Goal: Transaction & Acquisition: Purchase product/service

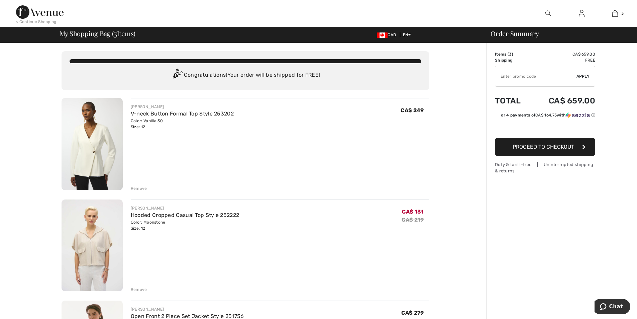
click at [140, 189] on div "Remove" at bounding box center [139, 188] width 16 height 6
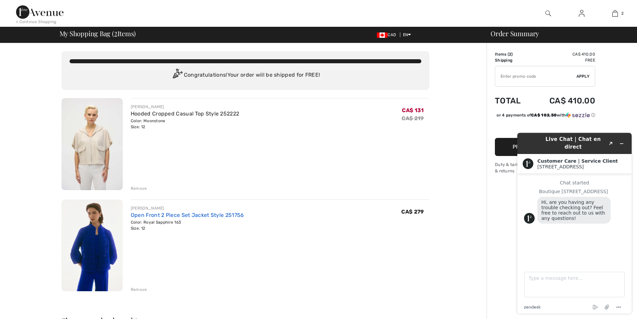
click at [191, 215] on link "Open Front 2 Piece Set Jacket Style 251756" at bounding box center [187, 215] width 113 height 6
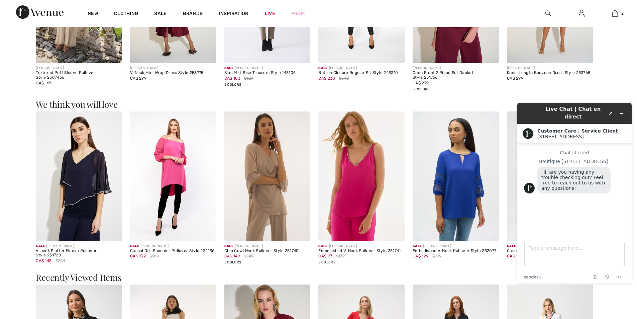
scroll to position [903, 0]
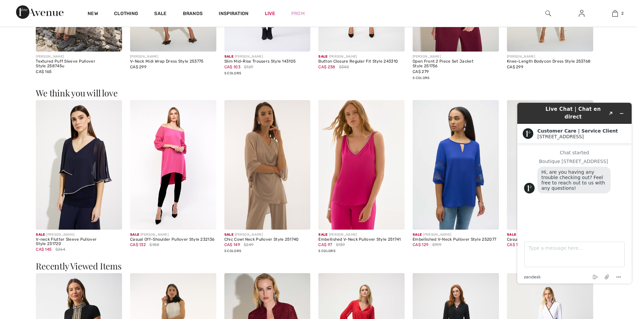
click at [168, 150] on img at bounding box center [173, 164] width 86 height 129
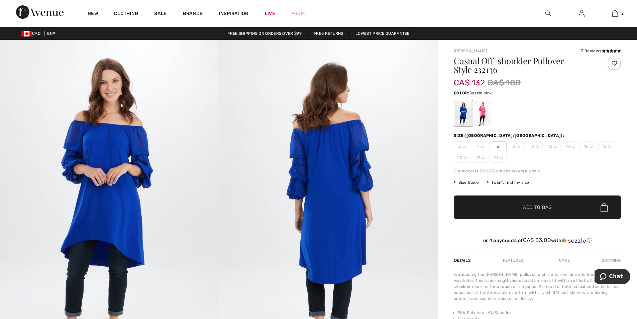
click at [480, 113] on div at bounding box center [482, 113] width 17 height 25
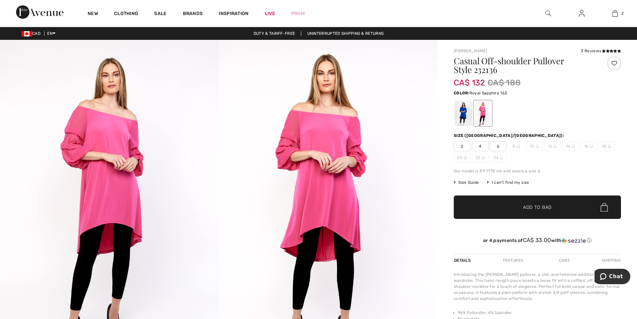
click at [469, 117] on div at bounding box center [463, 113] width 17 height 25
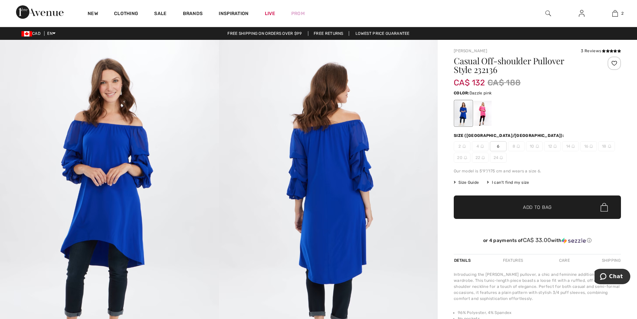
click at [486, 118] on div at bounding box center [482, 113] width 17 height 25
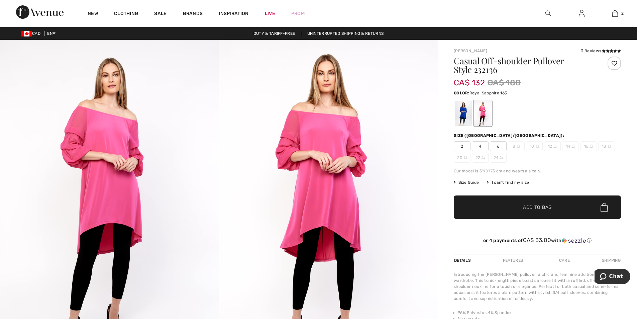
click at [461, 113] on div at bounding box center [463, 113] width 17 height 25
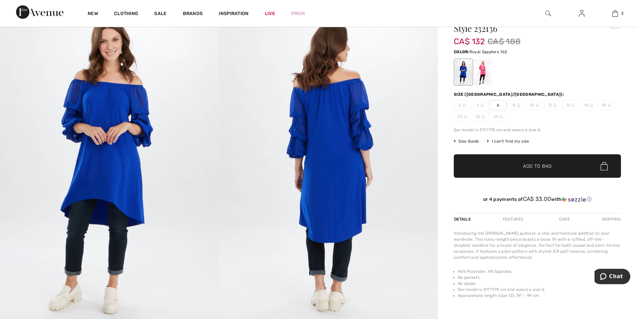
scroll to position [33, 0]
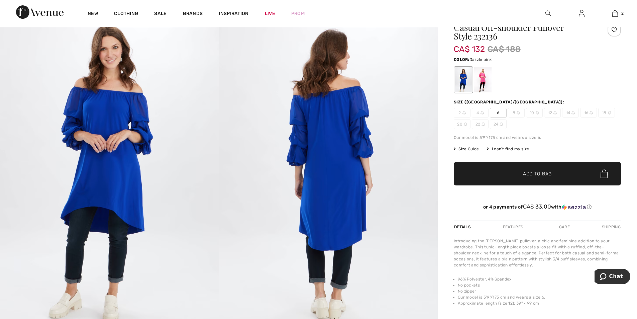
click at [481, 86] on div at bounding box center [482, 79] width 17 height 25
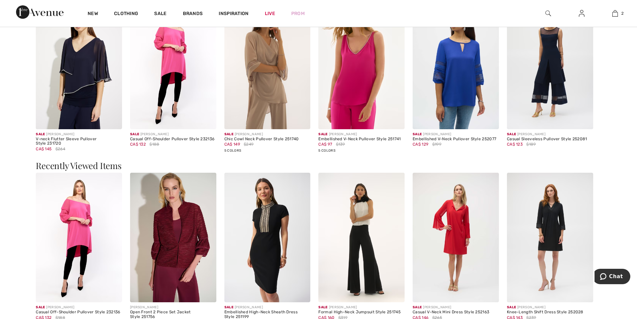
scroll to position [836, 0]
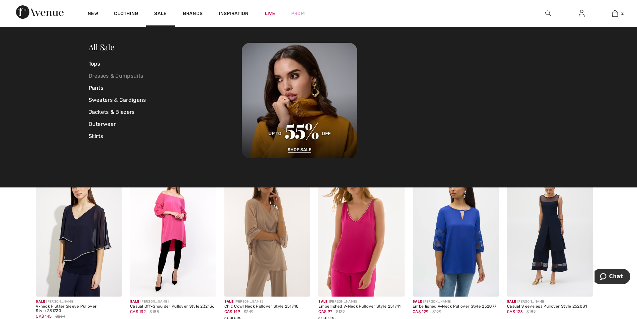
click at [126, 75] on link "Dresses & Jumpsuits" at bounding box center [165, 76] width 153 height 12
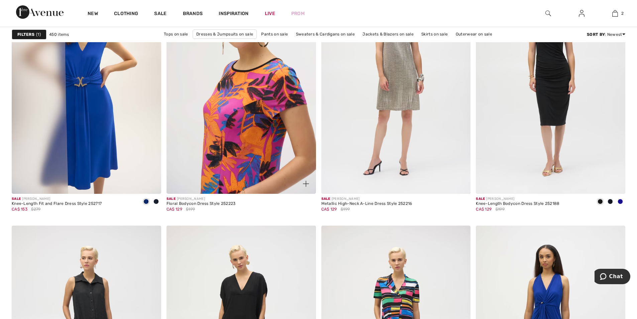
scroll to position [1304, 0]
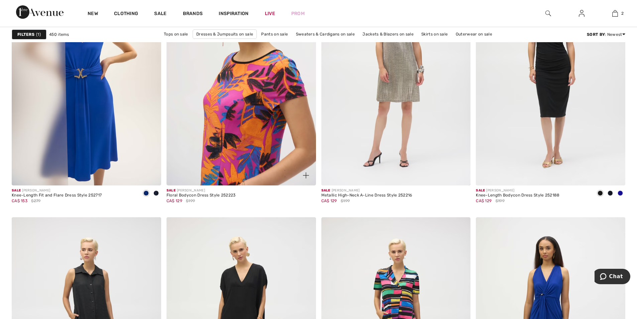
click at [263, 149] on img at bounding box center [240, 73] width 149 height 224
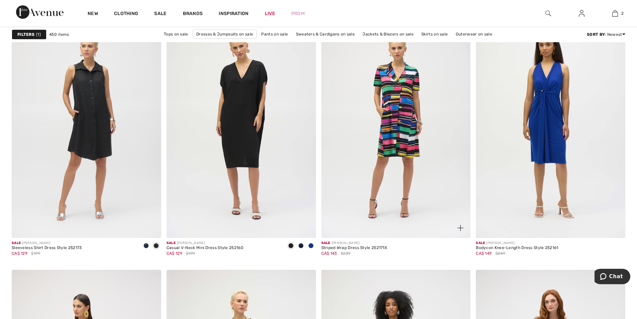
scroll to position [1504, 0]
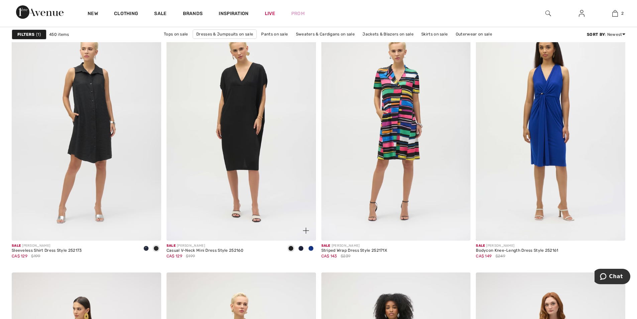
click at [310, 247] on span at bounding box center [310, 247] width 5 height 5
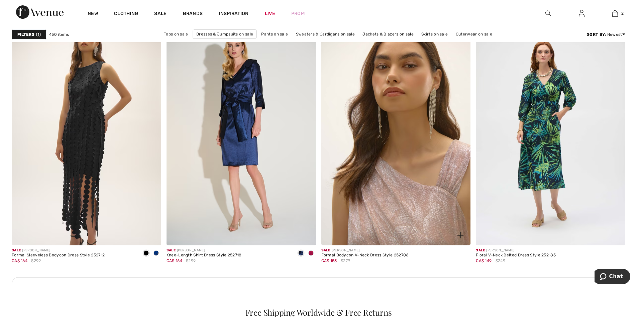
scroll to position [2841, 0]
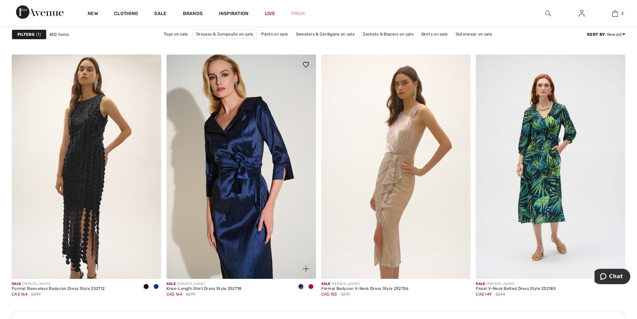
click at [265, 162] on img at bounding box center [240, 166] width 149 height 224
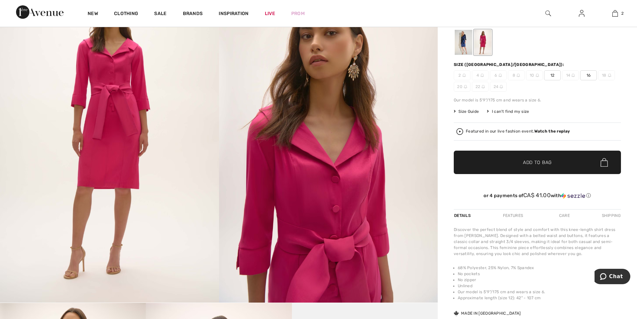
scroll to position [67, 0]
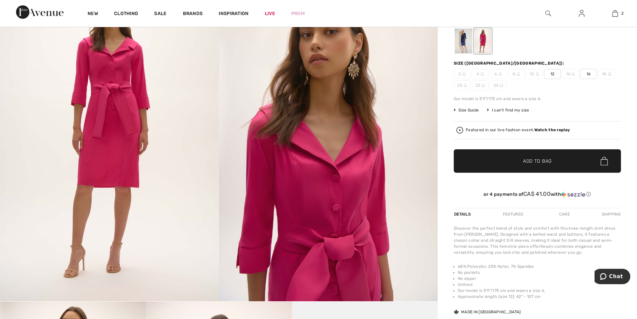
click at [460, 43] on div at bounding box center [463, 40] width 17 height 25
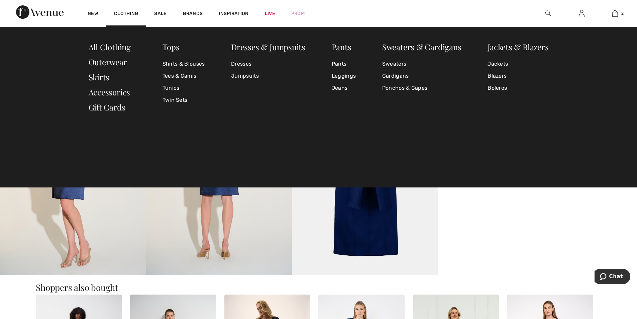
scroll to position [301, 0]
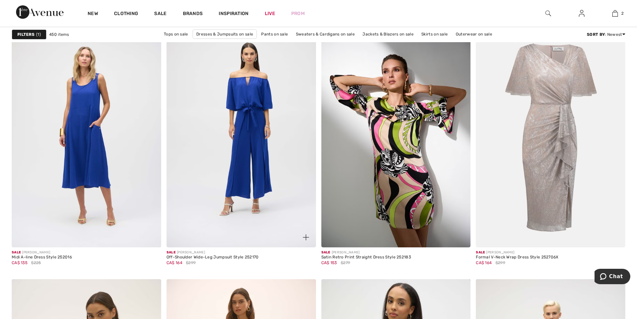
scroll to position [3476, 0]
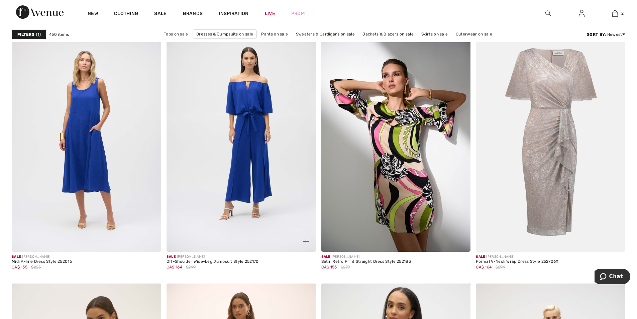
click at [234, 134] on img at bounding box center [240, 139] width 149 height 224
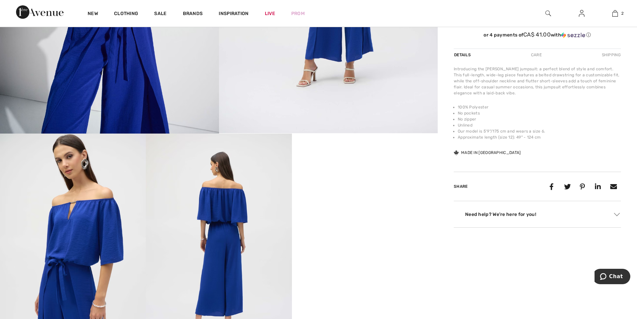
scroll to position [201, 0]
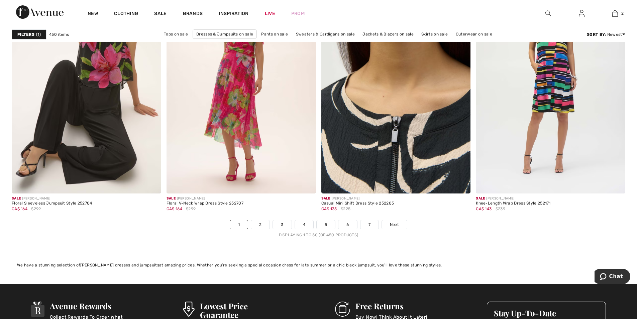
scroll to position [3911, 0]
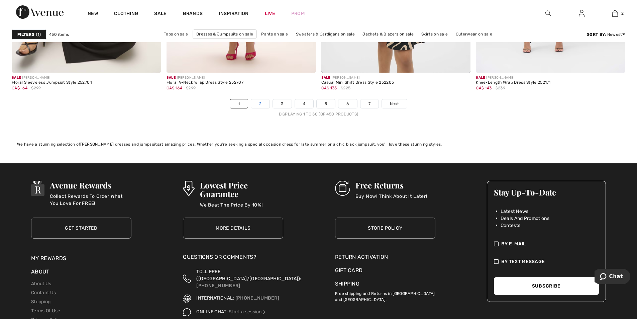
click at [264, 104] on link "2" at bounding box center [260, 103] width 18 height 9
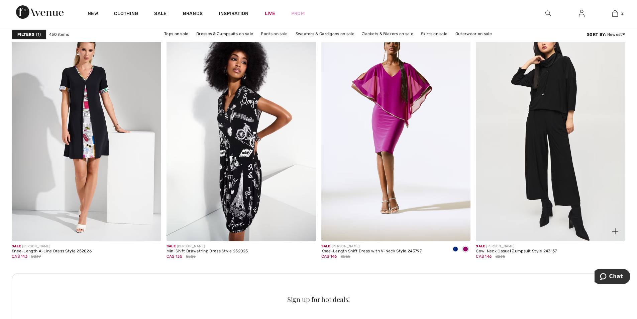
scroll to position [836, 0]
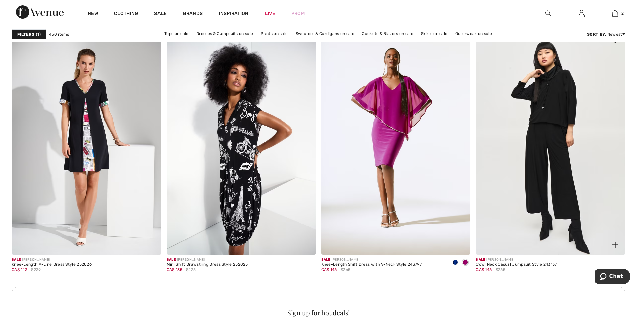
click at [558, 150] on img at bounding box center [550, 142] width 149 height 224
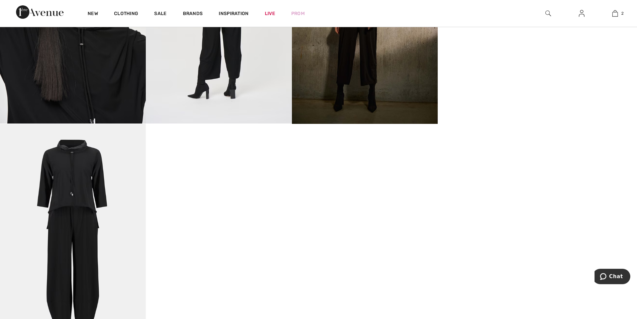
scroll to position [936, 0]
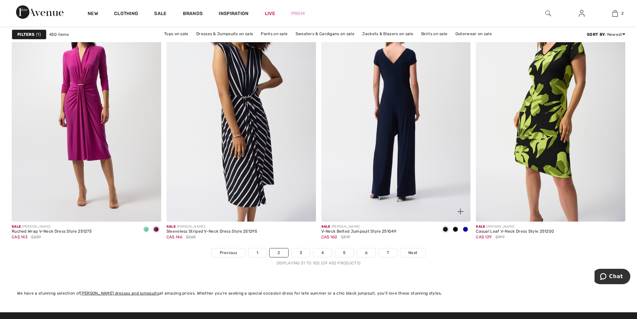
scroll to position [3777, 0]
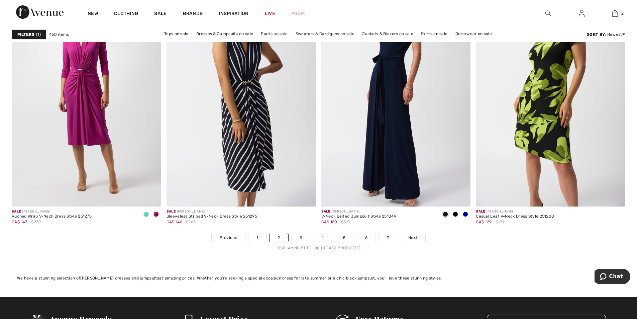
click at [301, 239] on link "3" at bounding box center [300, 237] width 18 height 9
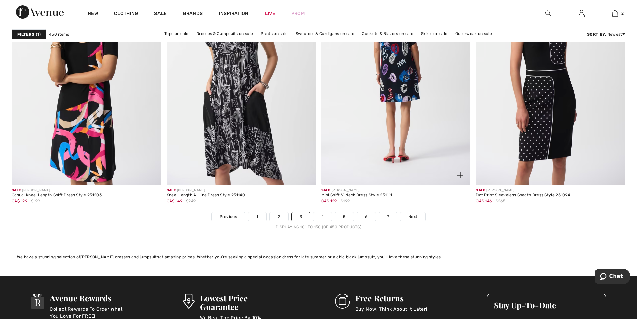
scroll to position [3811, 0]
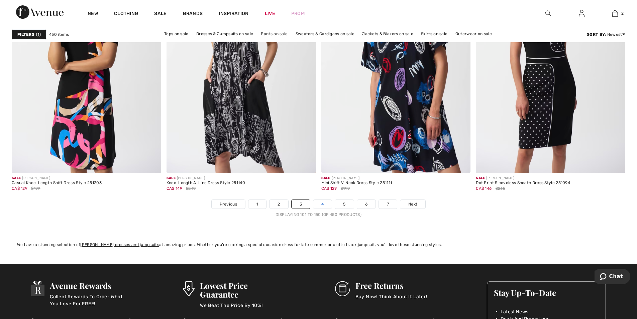
click at [321, 200] on link "4" at bounding box center [322, 204] width 18 height 9
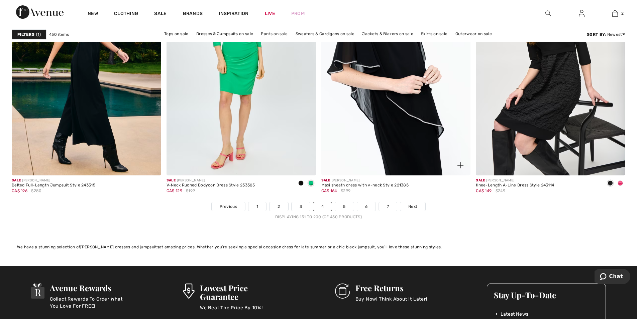
scroll to position [3811, 0]
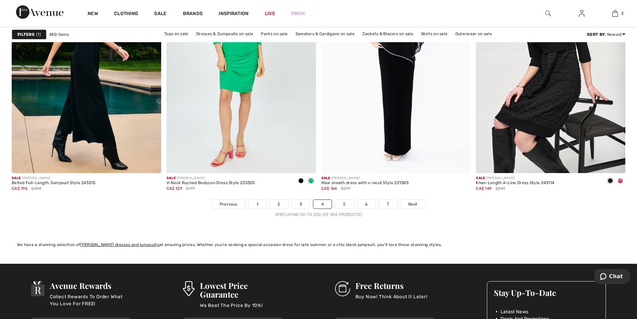
click at [339, 204] on link "5" at bounding box center [344, 204] width 18 height 9
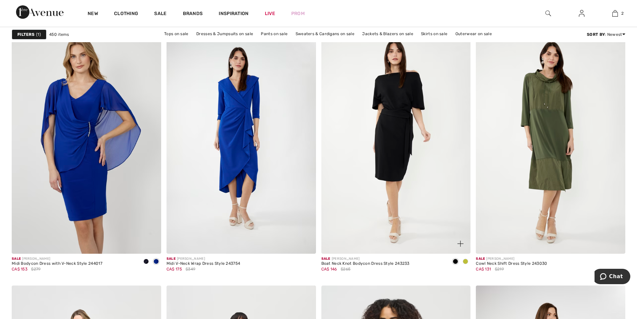
scroll to position [1471, 0]
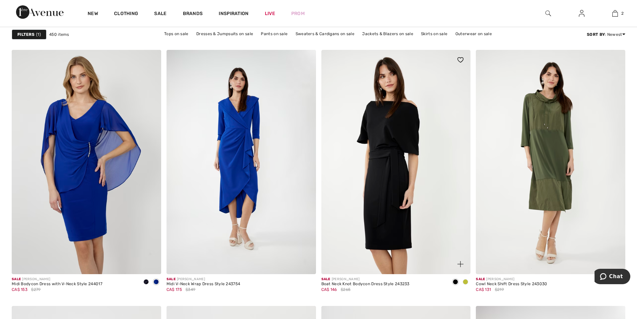
click at [406, 174] on img at bounding box center [395, 162] width 149 height 224
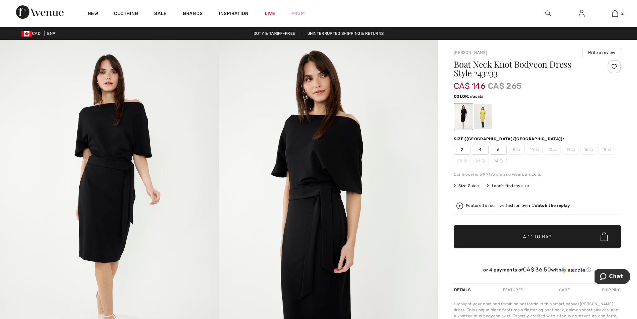
click at [484, 123] on div at bounding box center [482, 116] width 17 height 25
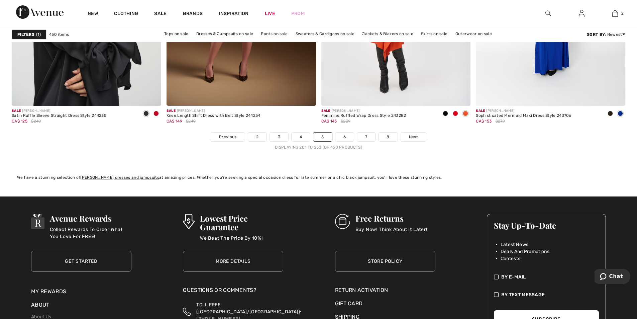
scroll to position [3744, 0]
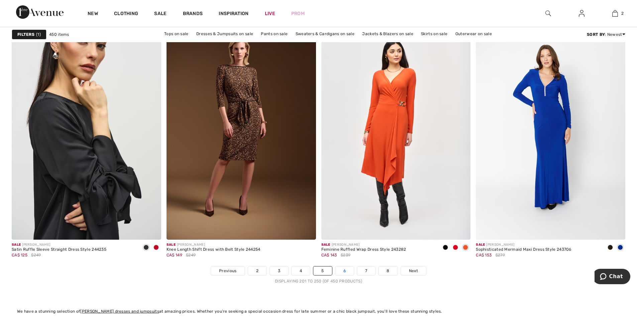
click at [343, 272] on link "6" at bounding box center [344, 270] width 18 height 9
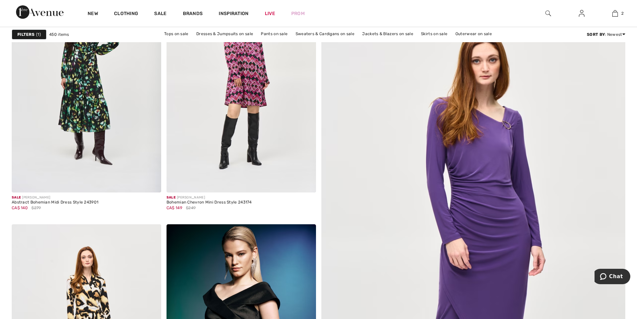
scroll to position [67, 0]
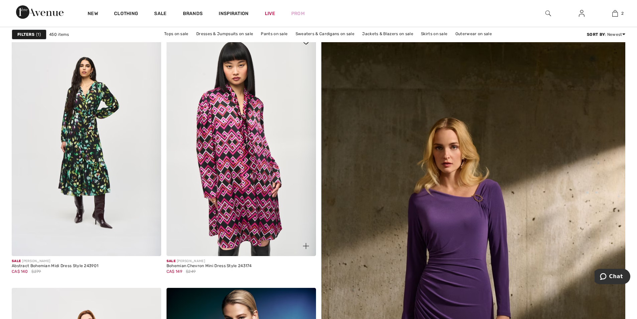
click at [270, 204] on img at bounding box center [240, 144] width 149 height 224
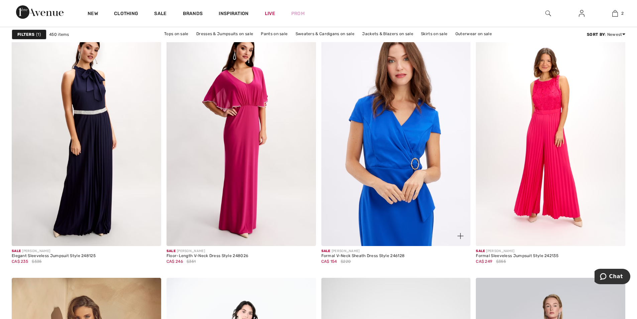
scroll to position [3209, 0]
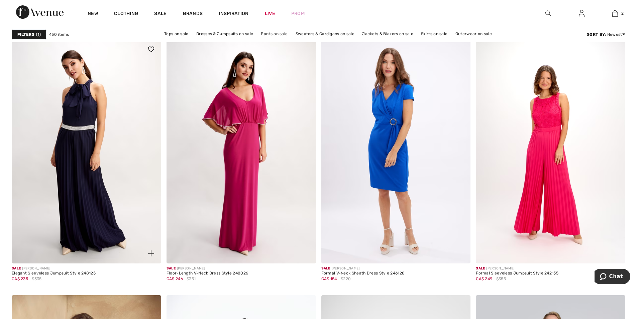
click at [107, 133] on img at bounding box center [86, 151] width 149 height 224
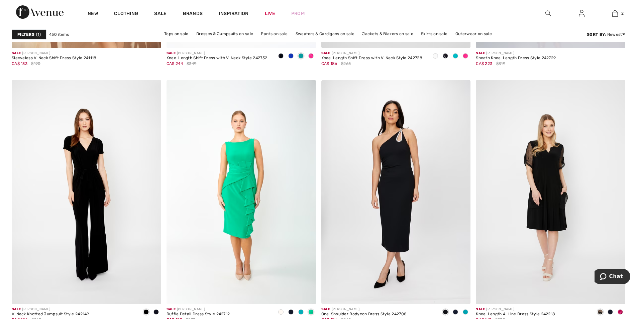
scroll to position [3744, 0]
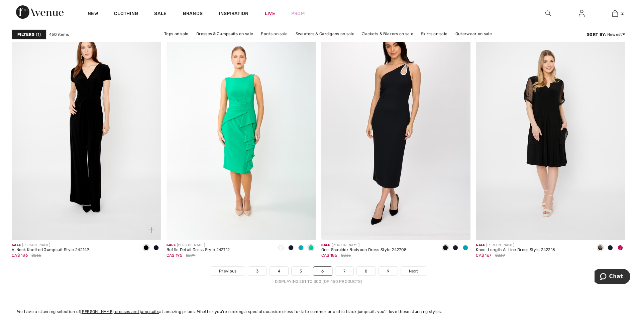
click at [119, 169] on img at bounding box center [86, 128] width 149 height 224
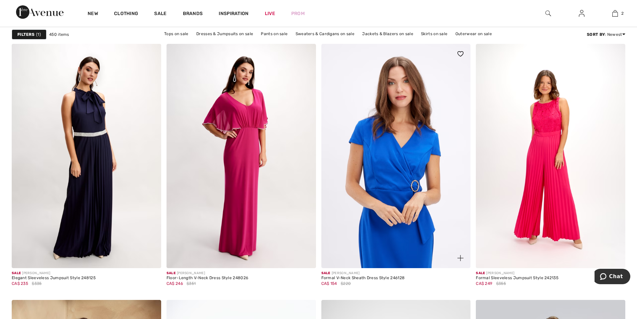
scroll to position [3209, 0]
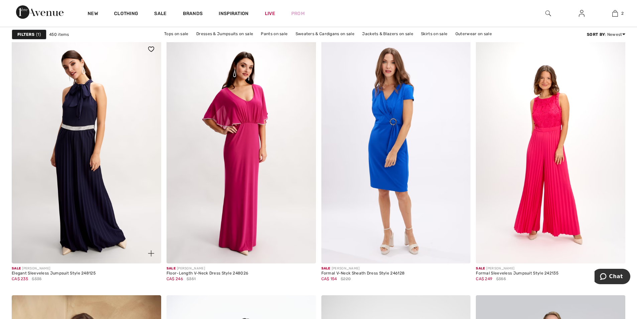
click at [104, 155] on img at bounding box center [86, 151] width 149 height 224
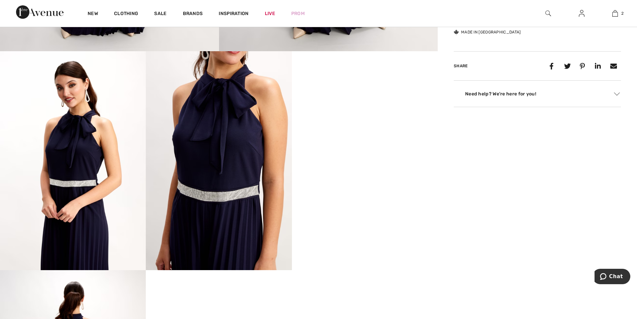
scroll to position [301, 0]
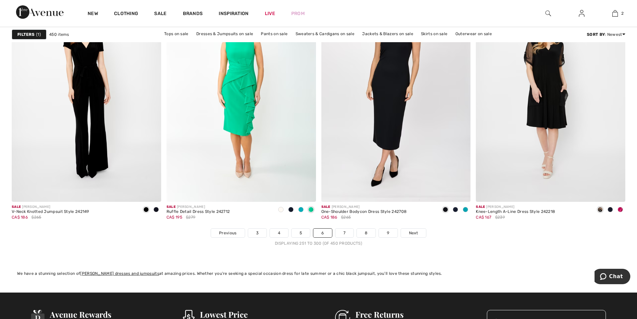
scroll to position [3844, 0]
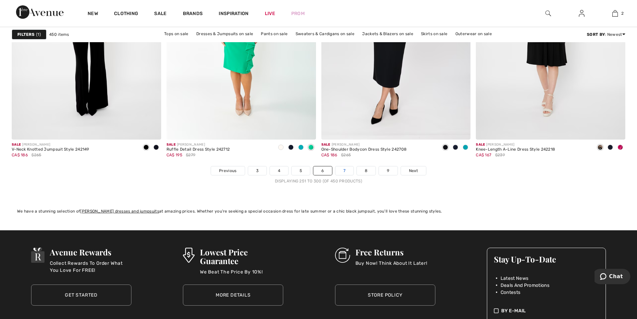
click at [346, 170] on link "7" at bounding box center [344, 170] width 18 height 9
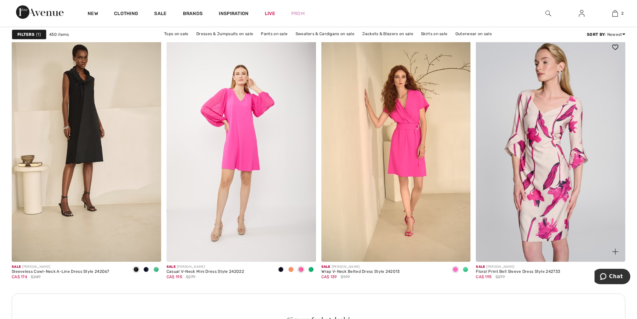
scroll to position [869, 0]
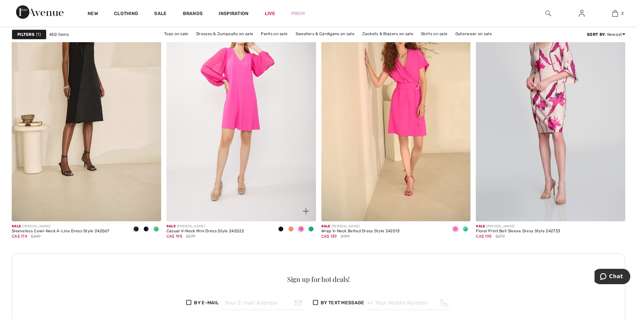
click at [302, 227] on span at bounding box center [300, 228] width 5 height 5
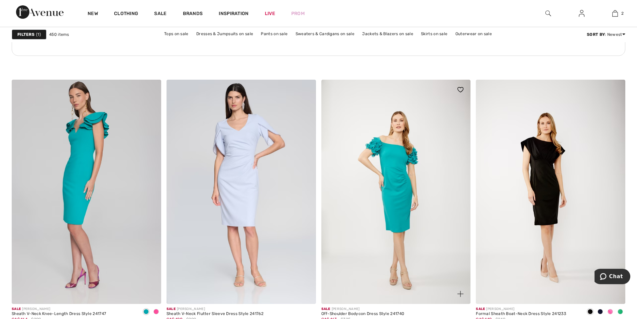
scroll to position [3209, 0]
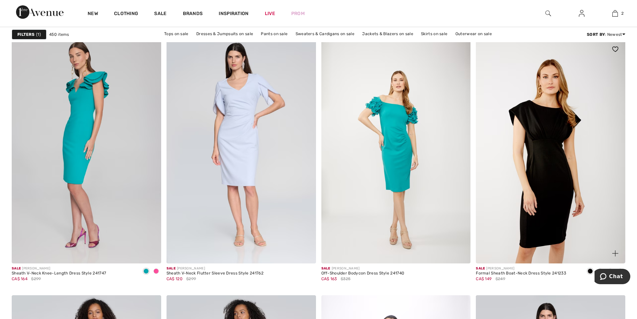
click at [541, 213] on img at bounding box center [550, 151] width 149 height 224
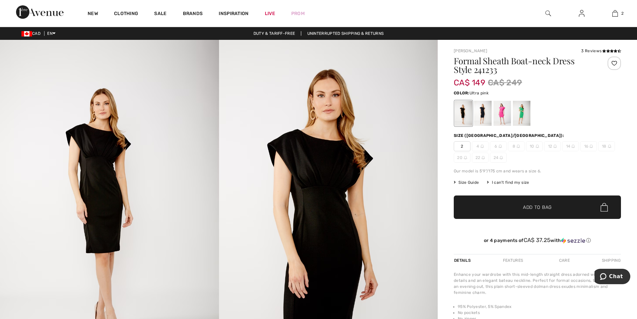
click at [501, 114] on div at bounding box center [501, 113] width 17 height 25
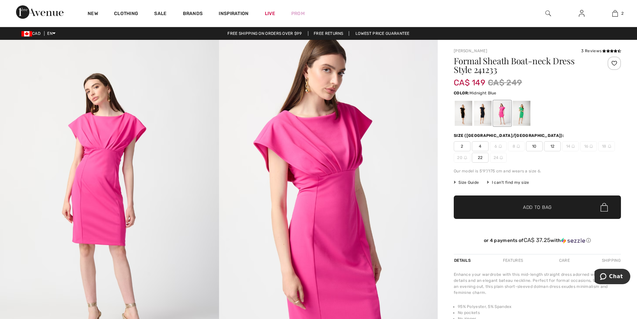
click at [488, 115] on div at bounding box center [482, 113] width 17 height 25
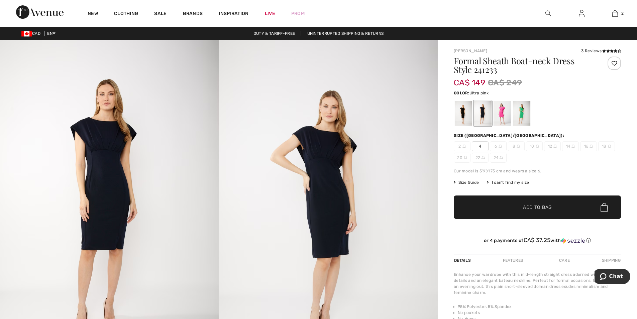
click at [505, 113] on div at bounding box center [501, 113] width 17 height 25
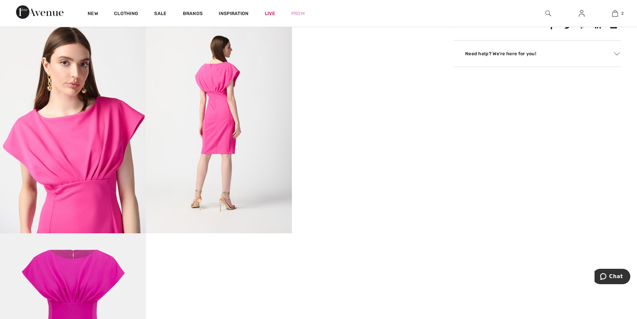
scroll to position [334, 0]
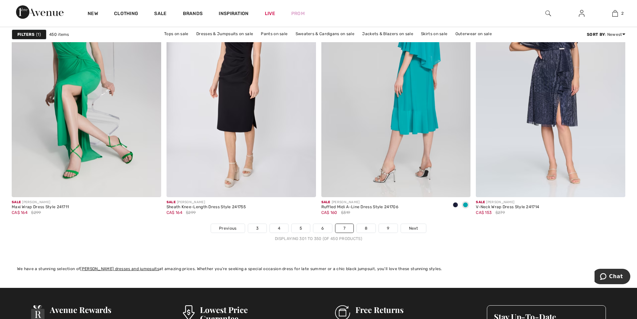
scroll to position [3811, 0]
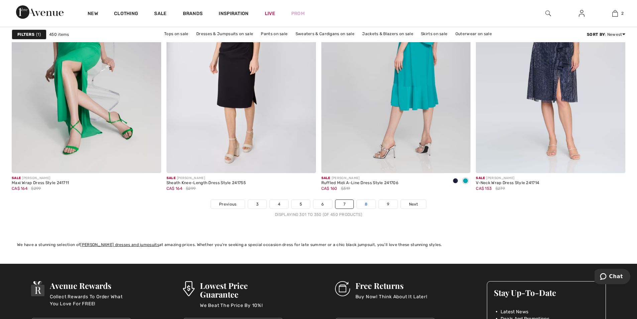
click at [368, 204] on link "8" at bounding box center [366, 204] width 19 height 9
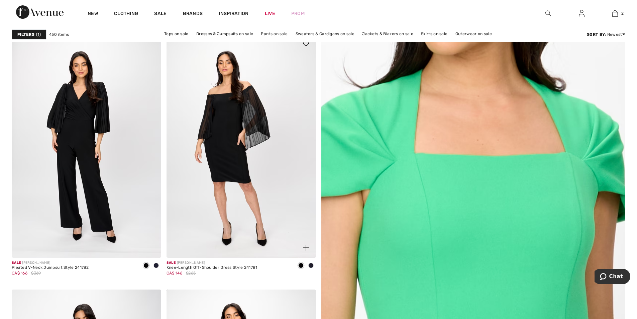
scroll to position [67, 0]
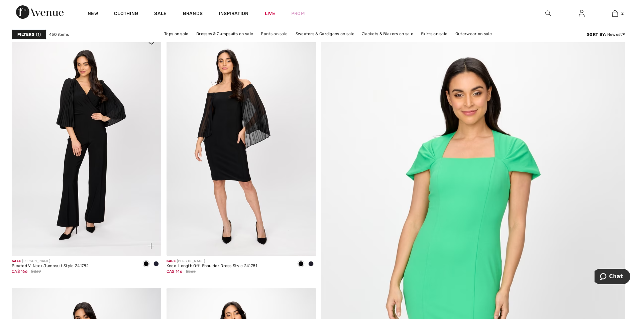
click at [102, 151] on img at bounding box center [86, 144] width 149 height 224
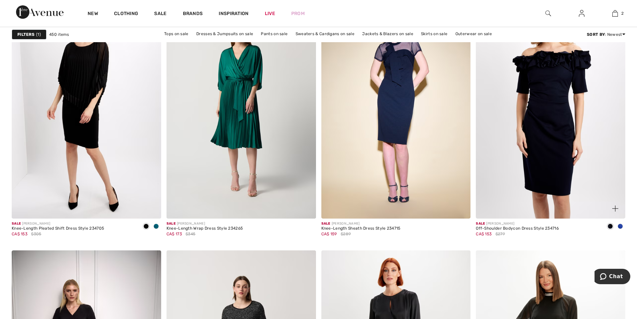
scroll to position [3242, 0]
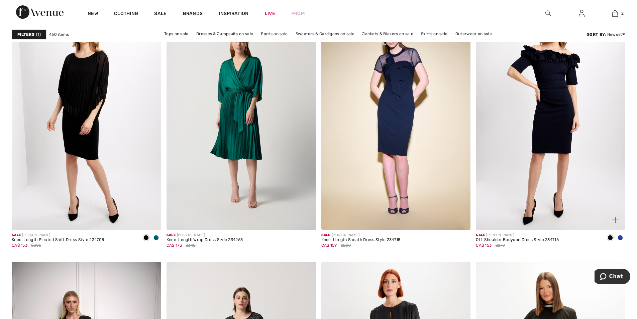
click at [620, 238] on span at bounding box center [619, 237] width 5 height 5
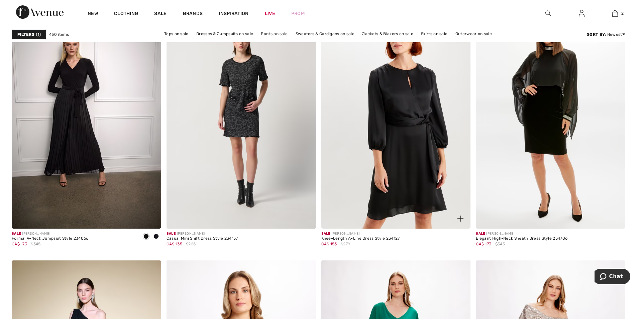
scroll to position [3510, 0]
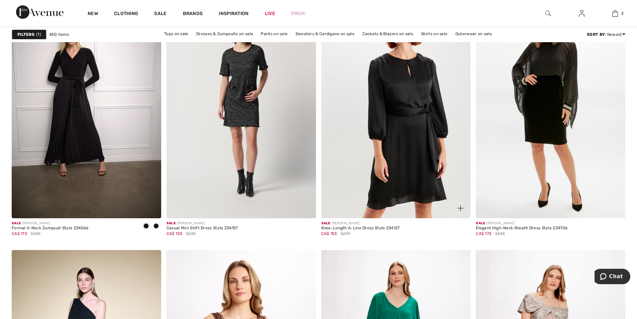
click at [396, 177] on img at bounding box center [395, 106] width 149 height 224
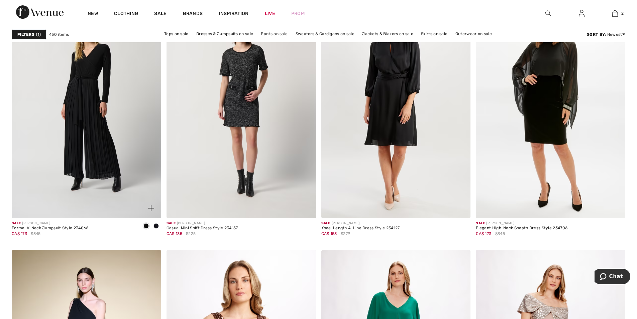
click at [125, 145] on img at bounding box center [86, 106] width 149 height 224
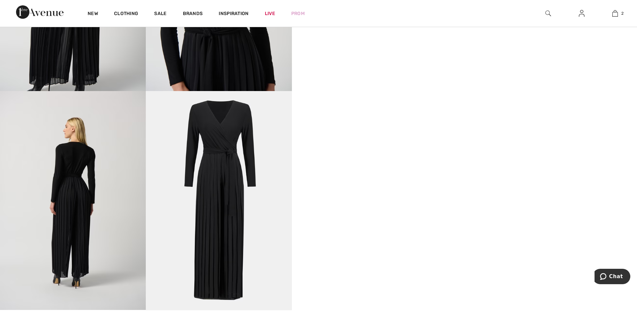
scroll to position [501, 0]
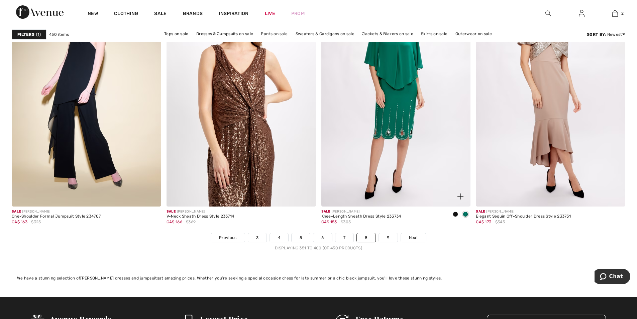
scroll to position [3878, 0]
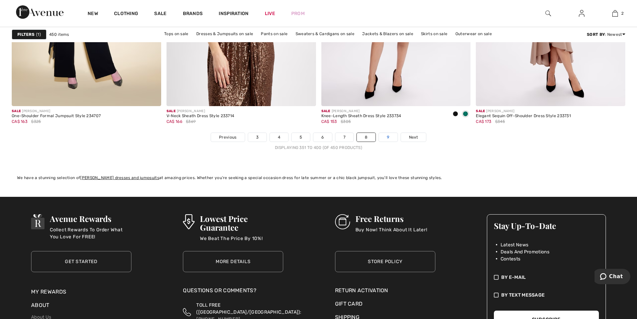
click at [384, 136] on link "9" at bounding box center [388, 137] width 18 height 9
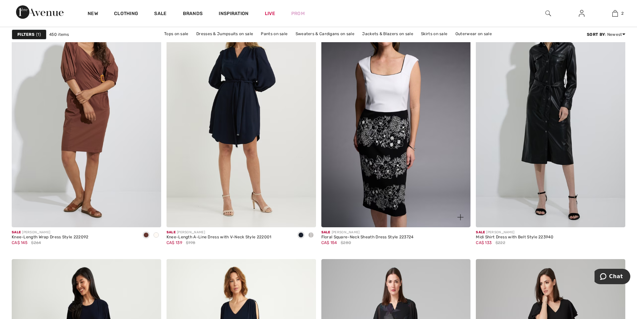
scroll to position [3443, 0]
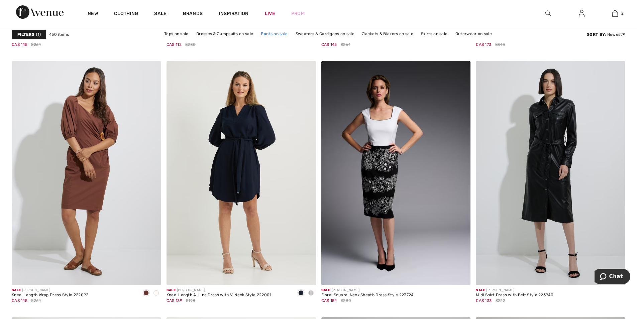
click at [268, 33] on link "Pants on sale" at bounding box center [273, 33] width 33 height 9
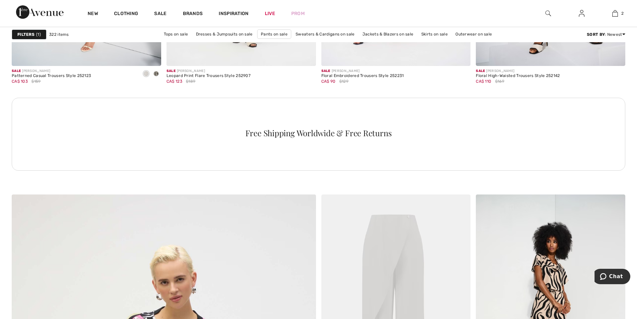
scroll to position [1872, 0]
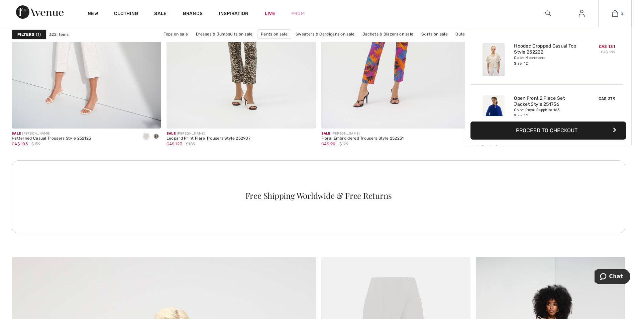
click at [617, 13] on img at bounding box center [615, 13] width 6 height 8
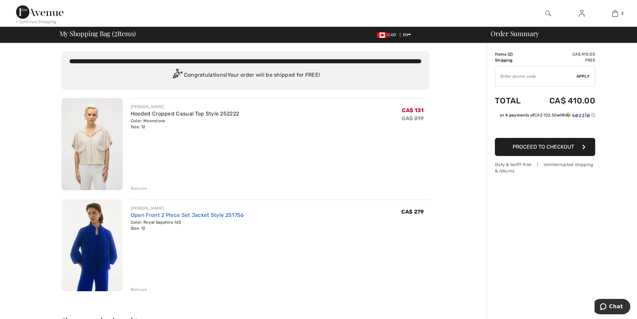
click at [176, 215] on link "Open Front 2 Piece Set Jacket Style 251756" at bounding box center [187, 215] width 113 height 6
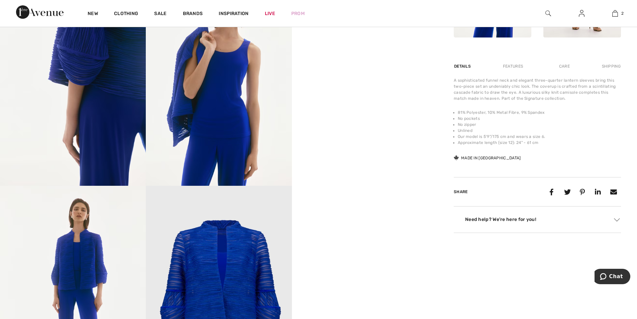
click at [226, 129] on img at bounding box center [219, 76] width 146 height 219
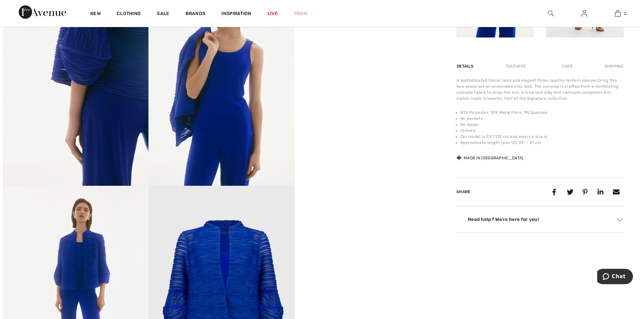
scroll to position [405, 0]
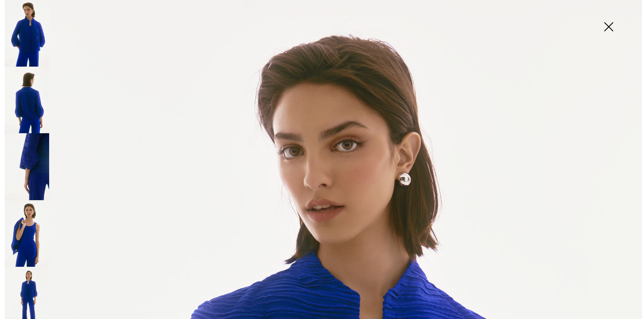
click at [608, 27] on img at bounding box center [608, 27] width 33 height 34
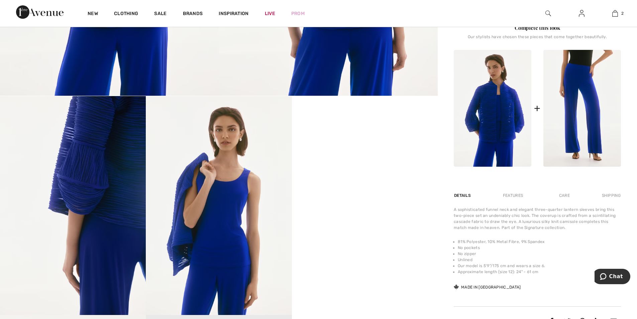
scroll to position [234, 0]
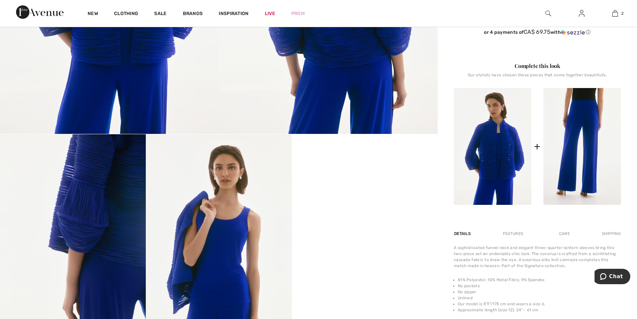
click at [578, 139] on img at bounding box center [582, 146] width 78 height 117
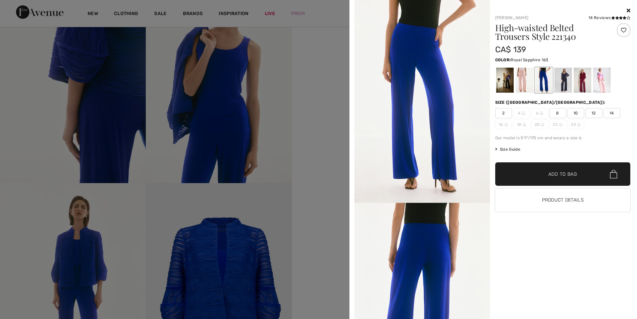
scroll to position [334, 0]
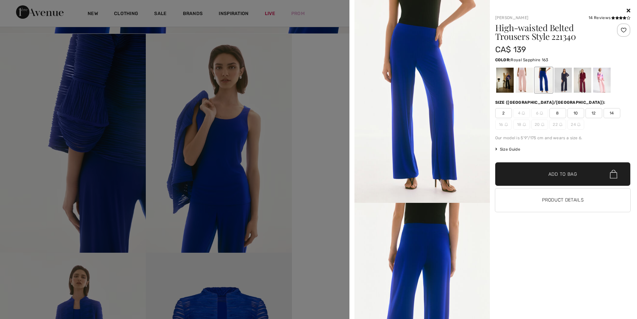
click at [629, 8] on icon at bounding box center [628, 10] width 4 height 5
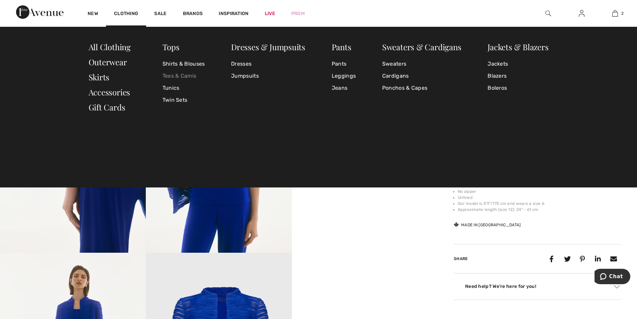
click at [177, 74] on link "Tees & Camis" at bounding box center [183, 76] width 42 height 12
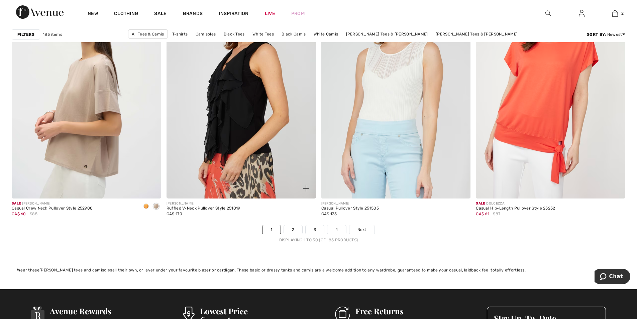
scroll to position [3811, 0]
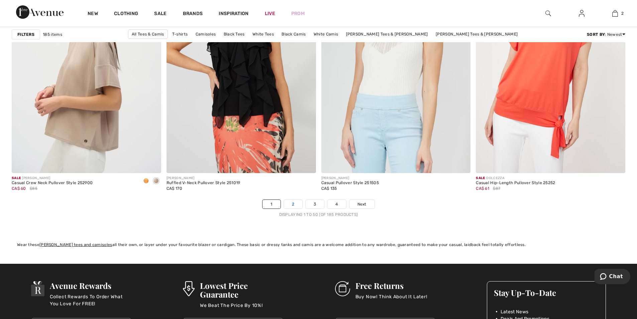
drag, startPoint x: 290, startPoint y: 207, endPoint x: 291, endPoint y: 203, distance: 3.7
click at [290, 206] on link "2" at bounding box center [293, 204] width 18 height 9
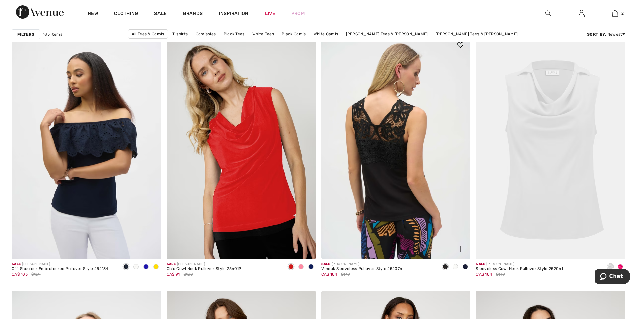
scroll to position [2607, 0]
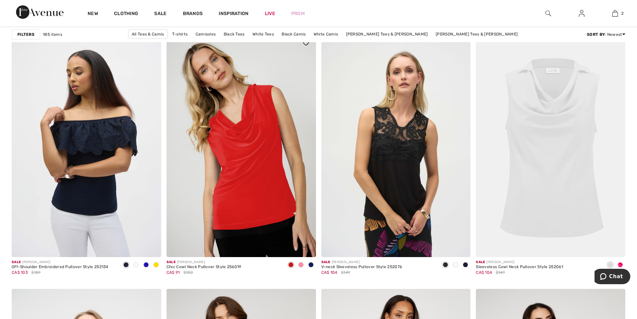
click at [311, 265] on span at bounding box center [310, 264] width 5 height 5
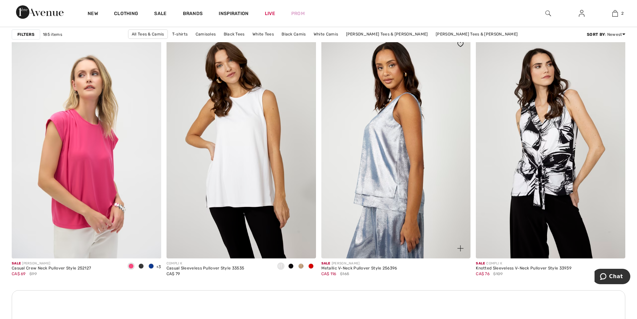
scroll to position [2875, 0]
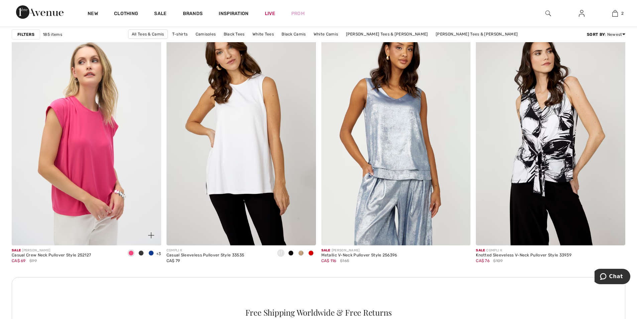
click at [151, 251] on span at bounding box center [150, 252] width 5 height 5
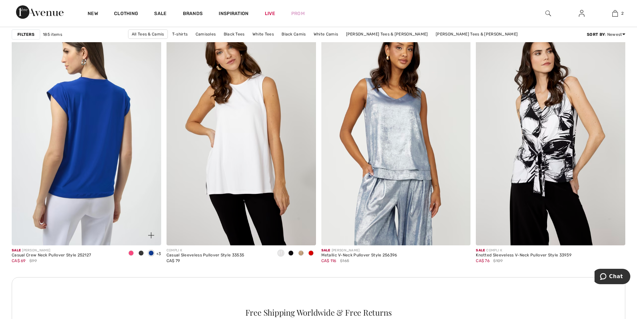
click at [121, 190] on img at bounding box center [86, 133] width 149 height 224
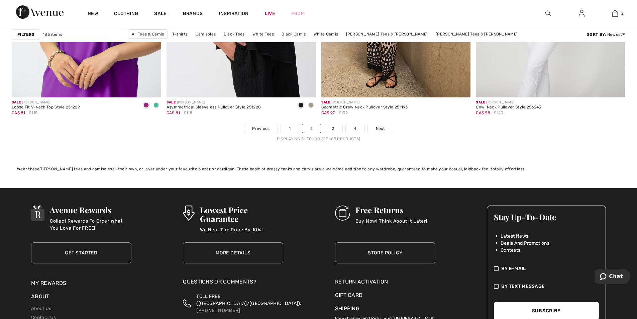
scroll to position [3878, 0]
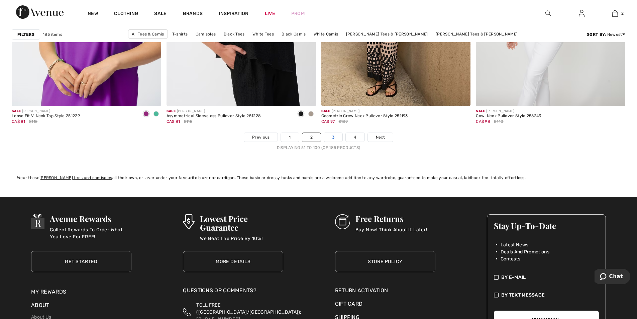
click at [334, 138] on link "3" at bounding box center [333, 137] width 18 height 9
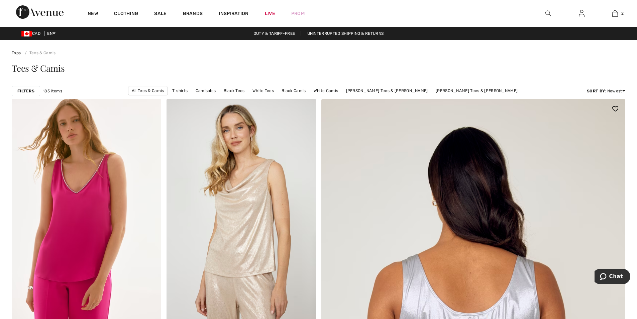
scroll to position [134, 0]
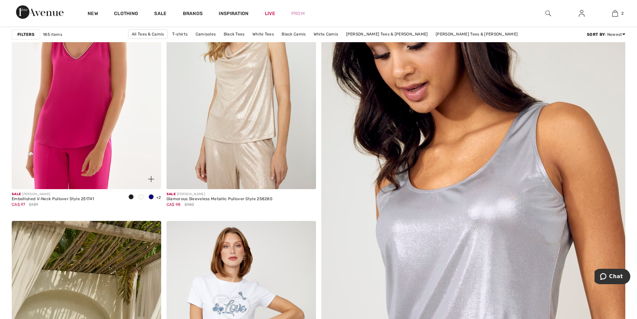
click at [151, 198] on span at bounding box center [150, 196] width 5 height 5
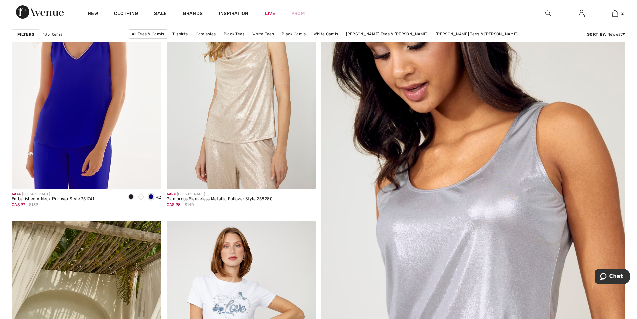
click at [110, 134] on img at bounding box center [86, 77] width 149 height 224
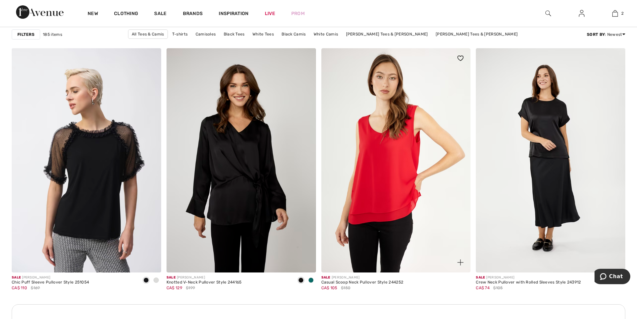
scroll to position [1738, 0]
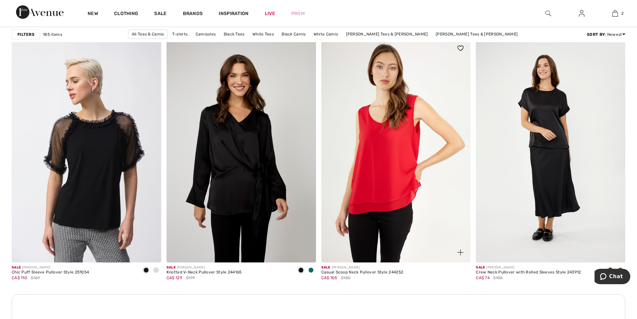
click at [399, 182] on img at bounding box center [395, 150] width 149 height 224
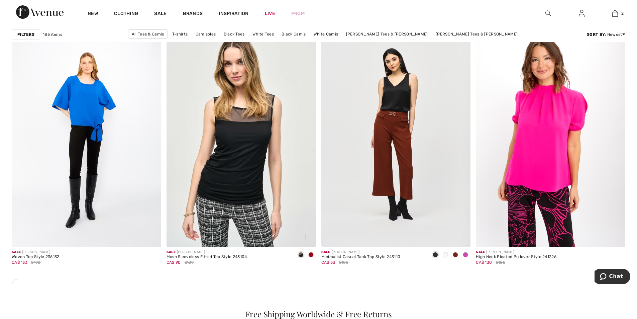
scroll to position [2875, 0]
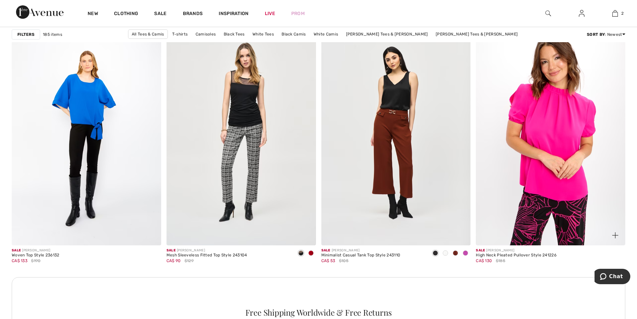
click at [563, 205] on img at bounding box center [550, 133] width 149 height 224
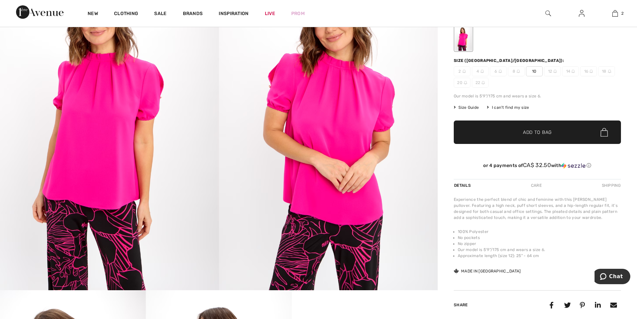
scroll to position [67, 0]
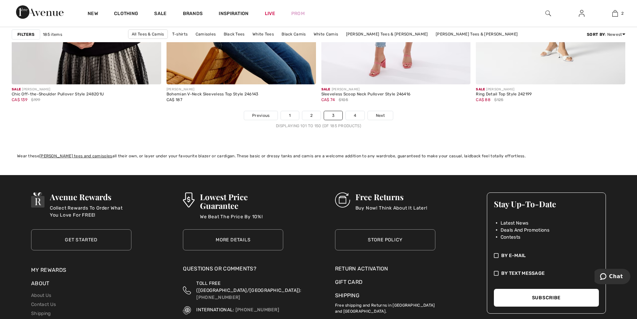
scroll to position [3892, 0]
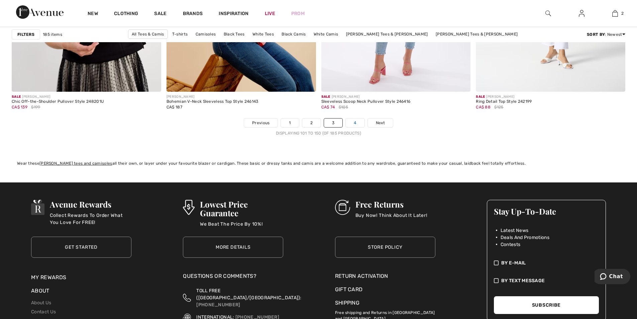
click at [354, 122] on link "4" at bounding box center [355, 122] width 18 height 9
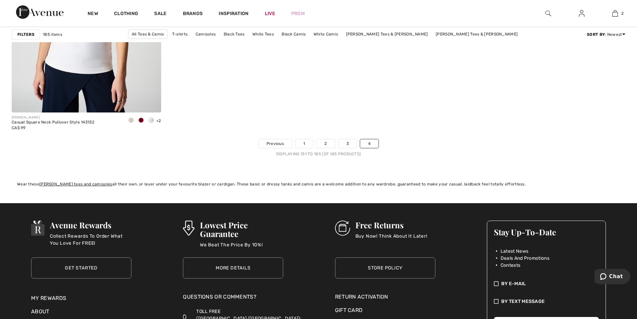
scroll to position [3008, 0]
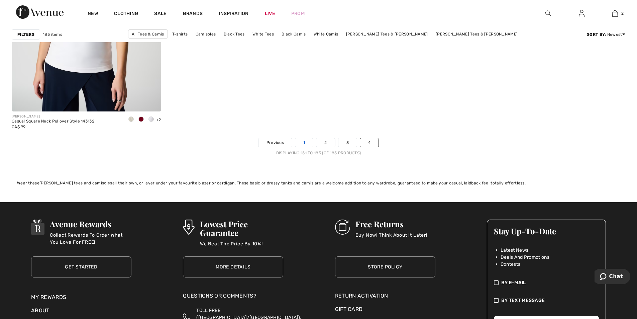
click at [307, 140] on link "1" at bounding box center [304, 142] width 18 height 9
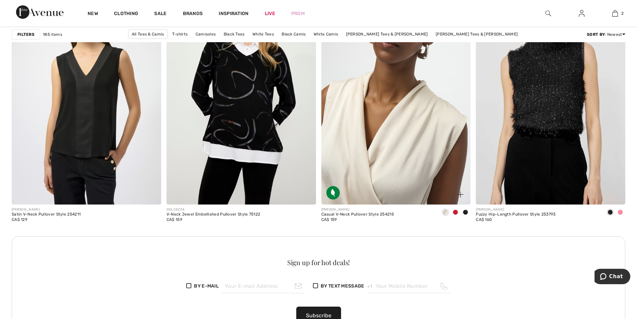
scroll to position [903, 0]
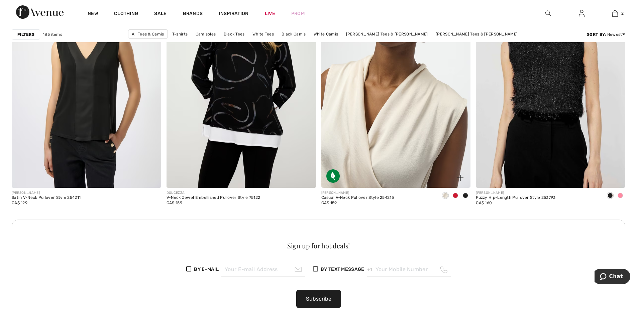
click at [396, 137] on img at bounding box center [395, 75] width 149 height 224
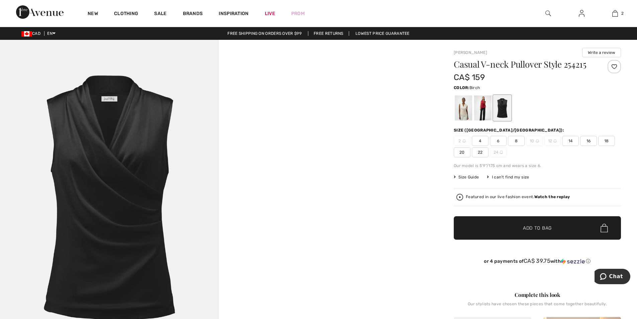
click at [471, 112] on div at bounding box center [463, 107] width 17 height 25
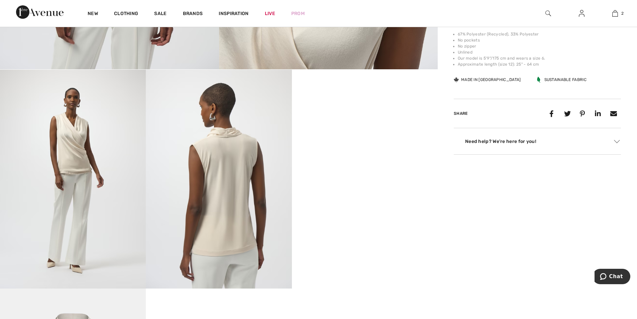
scroll to position [301, 0]
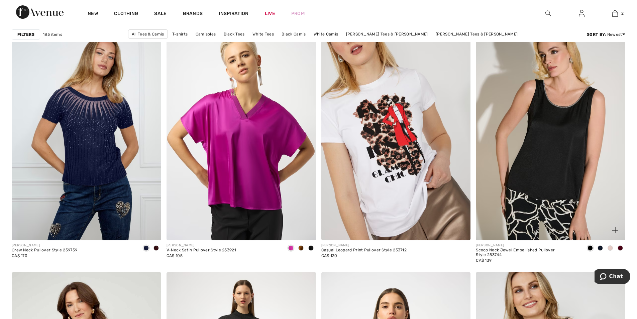
scroll to position [1237, 0]
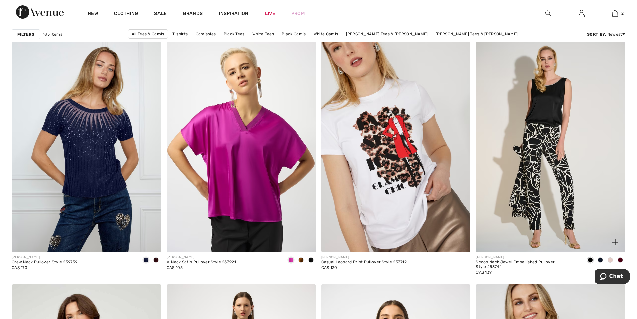
click at [567, 175] on img at bounding box center [550, 140] width 149 height 224
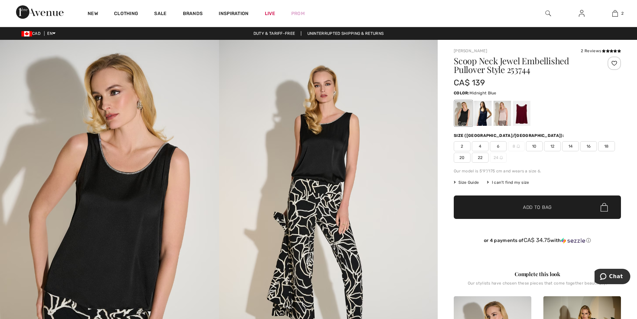
click at [484, 119] on div at bounding box center [482, 113] width 17 height 25
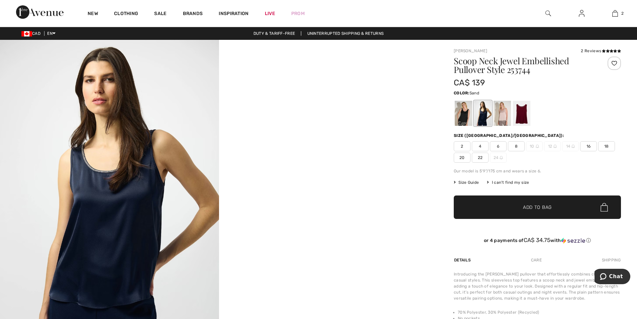
click at [504, 116] on div at bounding box center [501, 113] width 17 height 25
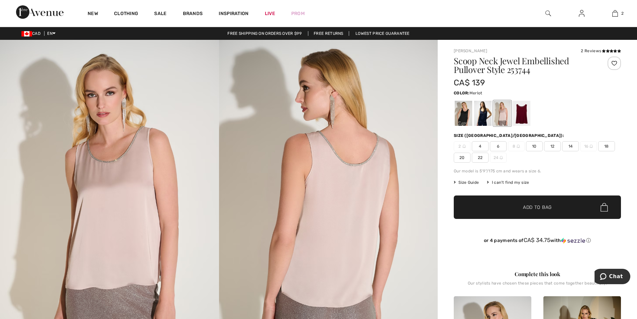
click at [522, 114] on div at bounding box center [521, 113] width 17 height 25
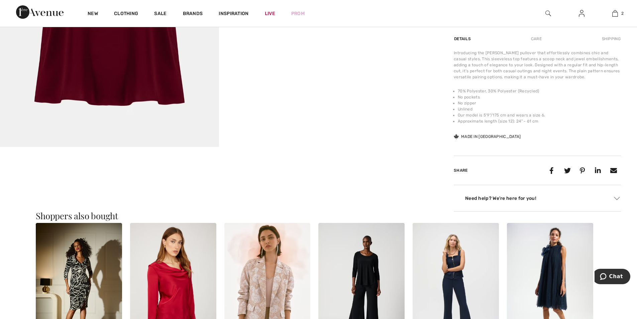
scroll to position [167, 0]
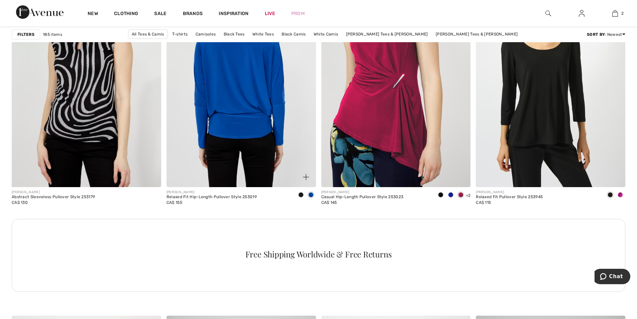
scroll to position [2942, 0]
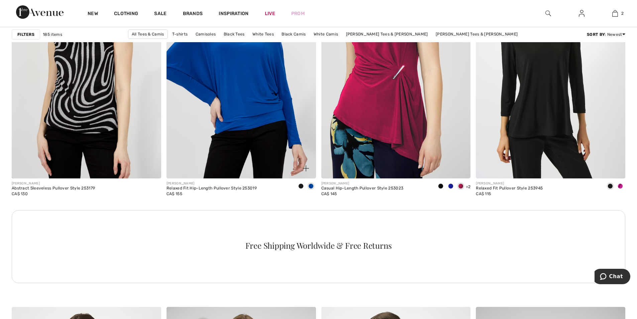
click at [311, 187] on span at bounding box center [310, 185] width 5 height 5
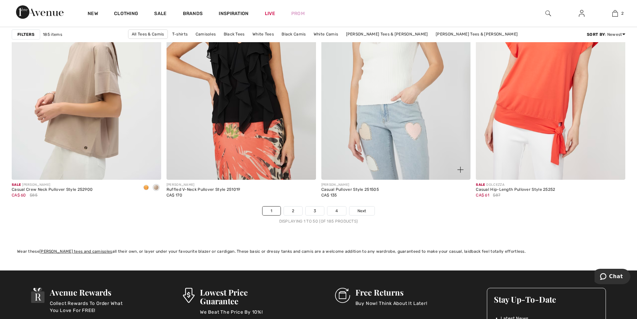
scroll to position [3844, 0]
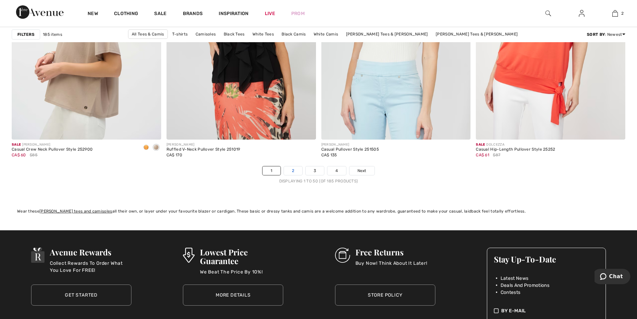
click at [297, 172] on link "2" at bounding box center [293, 170] width 18 height 9
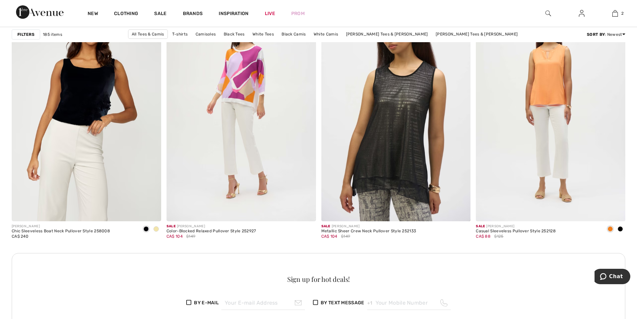
scroll to position [936, 0]
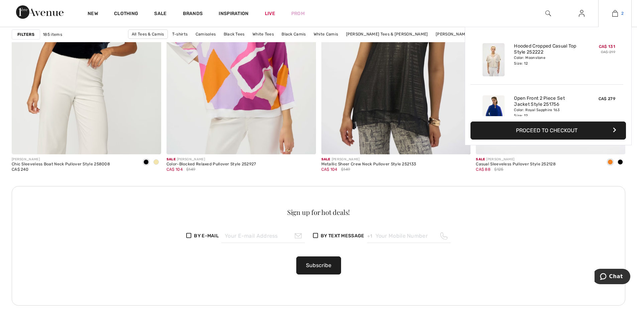
click at [614, 15] on img at bounding box center [615, 13] width 6 height 8
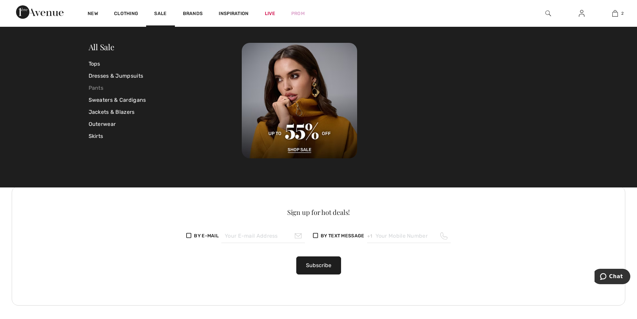
click at [99, 85] on link "Pants" at bounding box center [165, 88] width 153 height 12
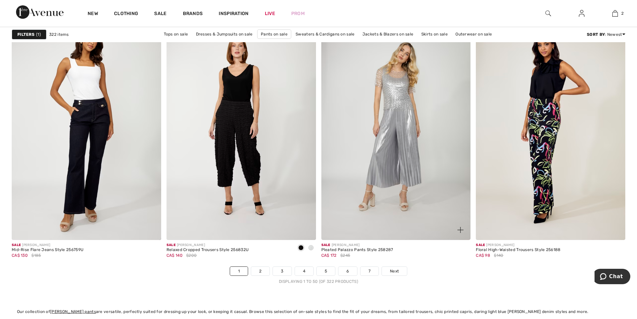
scroll to position [3777, 0]
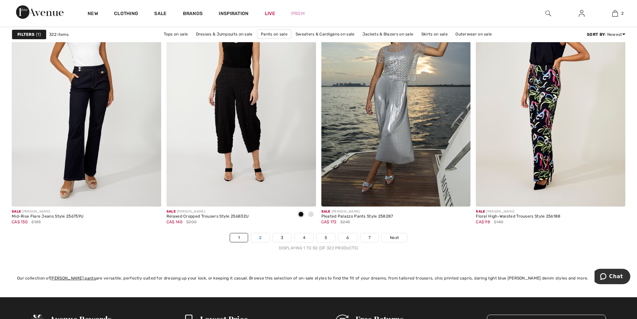
click at [260, 238] on link "2" at bounding box center [260, 237] width 18 height 9
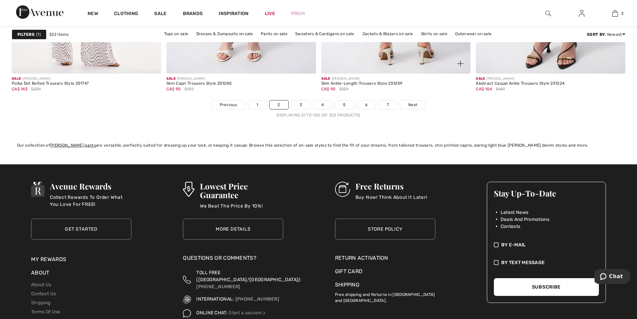
scroll to position [3911, 0]
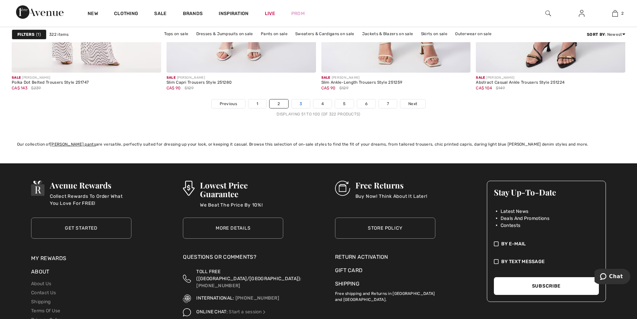
click at [299, 103] on link "3" at bounding box center [300, 103] width 18 height 9
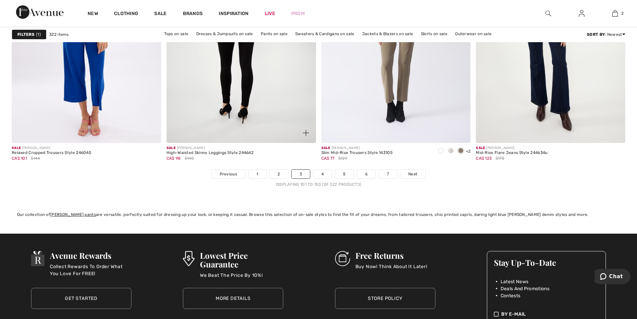
scroll to position [3844, 0]
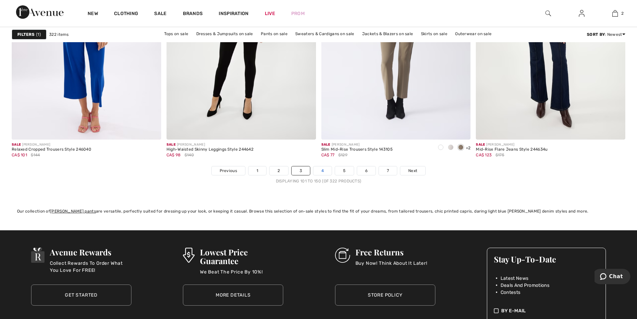
click at [321, 171] on link "4" at bounding box center [322, 170] width 18 height 9
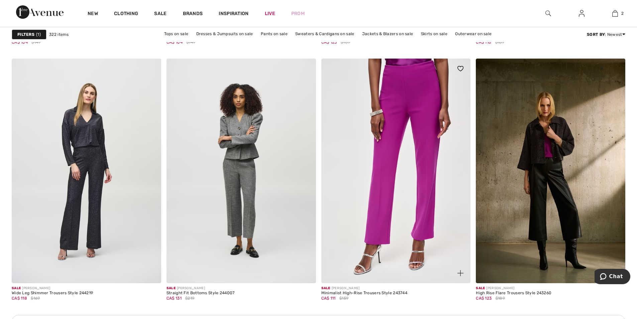
scroll to position [802, 0]
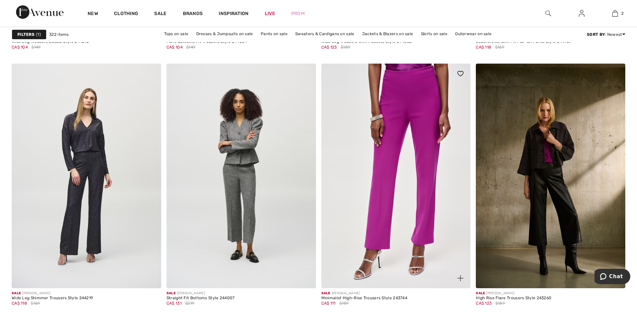
click at [391, 169] on img at bounding box center [395, 176] width 149 height 224
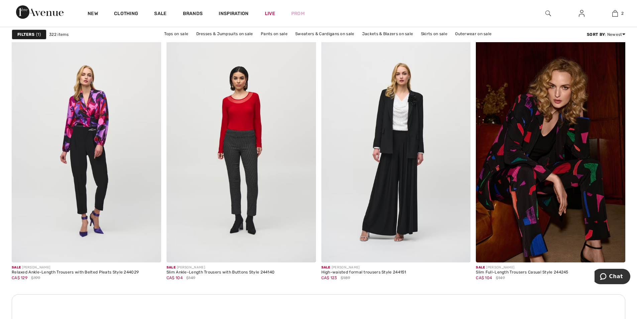
scroll to position [1772, 0]
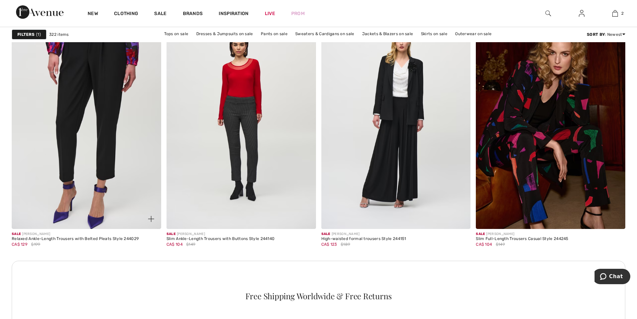
click at [108, 183] on img at bounding box center [86, 117] width 149 height 224
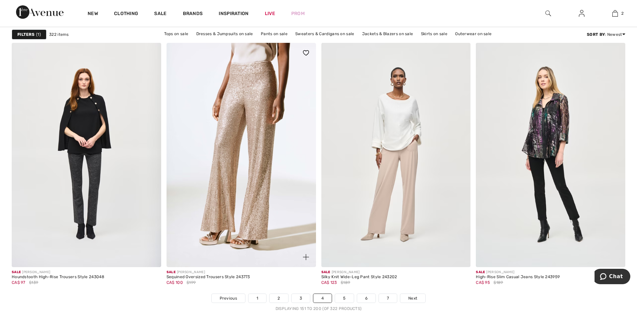
scroll to position [3777, 0]
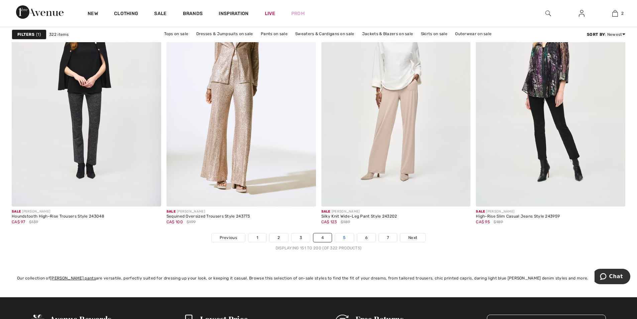
click at [340, 237] on link "5" at bounding box center [344, 237] width 18 height 9
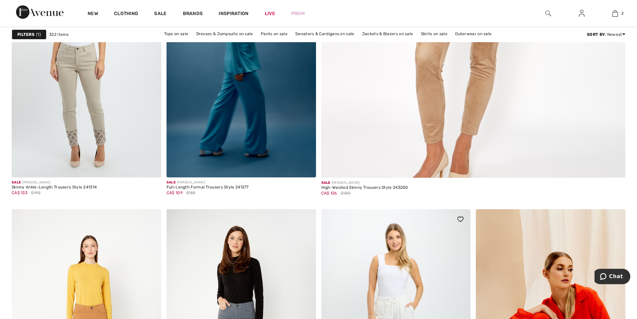
scroll to position [568, 0]
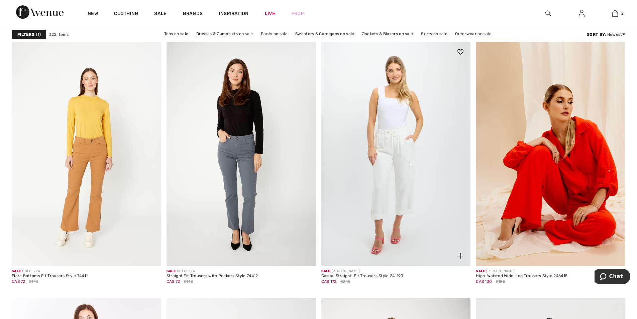
click at [390, 186] on img at bounding box center [395, 154] width 149 height 224
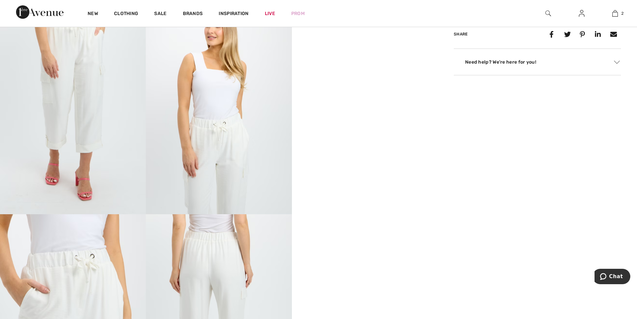
scroll to position [368, 0]
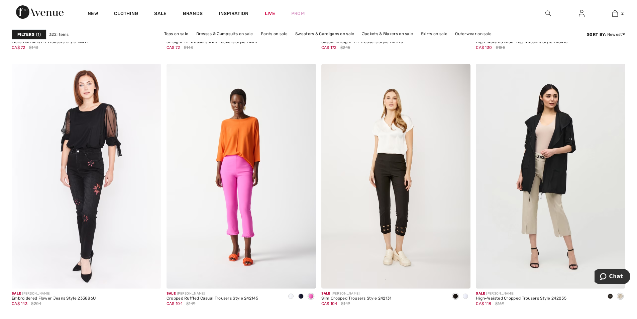
scroll to position [802, 0]
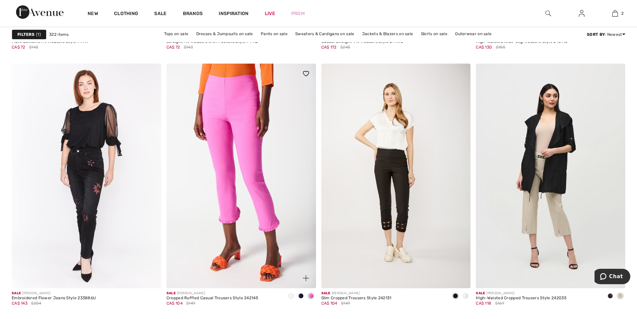
click at [260, 173] on img at bounding box center [240, 176] width 149 height 224
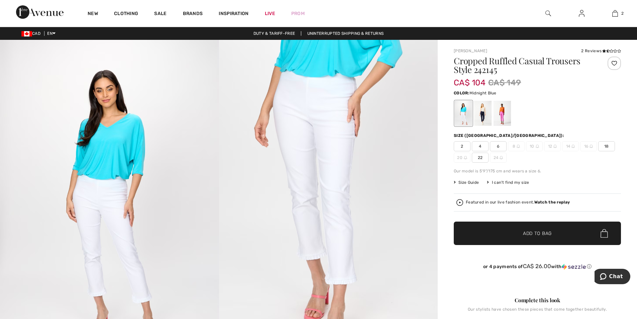
click at [484, 114] on div at bounding box center [482, 113] width 17 height 25
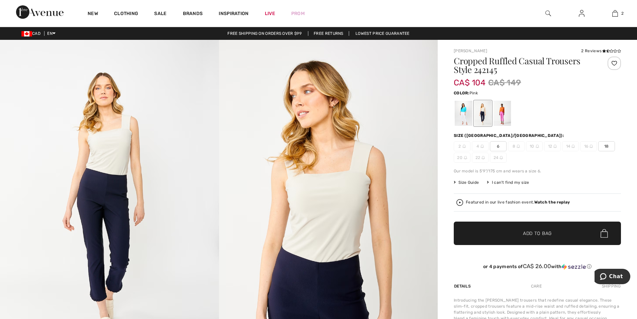
click at [508, 119] on div at bounding box center [501, 113] width 17 height 25
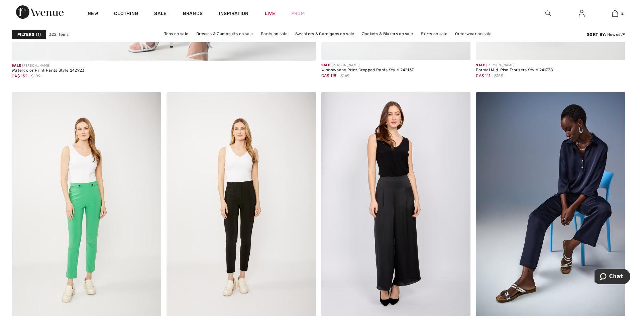
scroll to position [2540, 0]
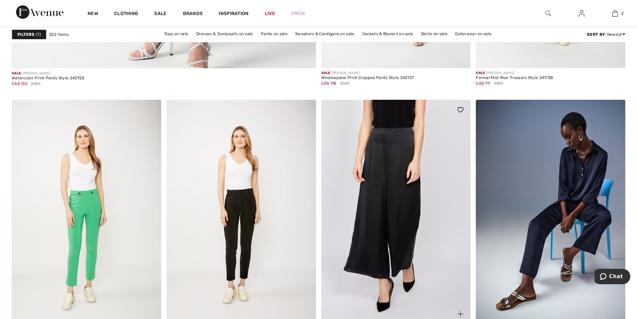
click at [388, 152] on img at bounding box center [395, 212] width 149 height 224
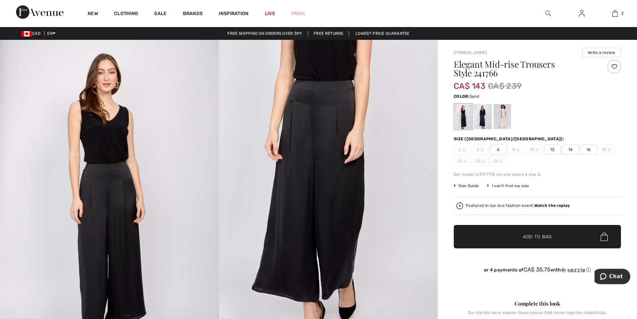
click at [507, 126] on div at bounding box center [501, 116] width 17 height 25
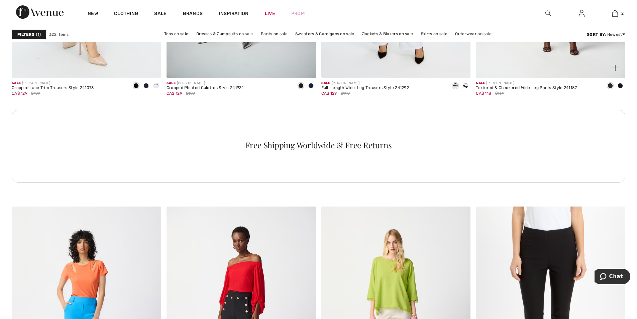
scroll to position [3176, 0]
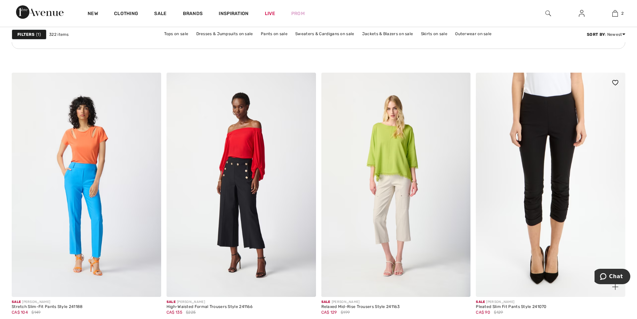
click at [555, 201] on img at bounding box center [550, 185] width 149 height 224
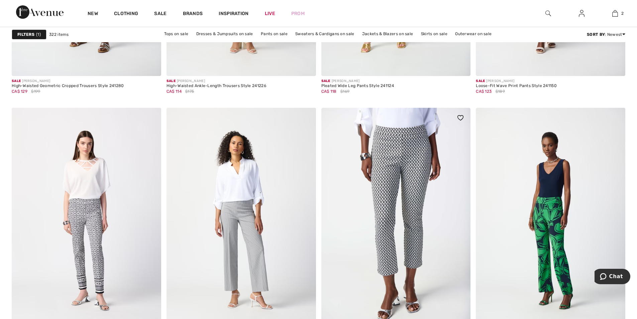
scroll to position [3744, 0]
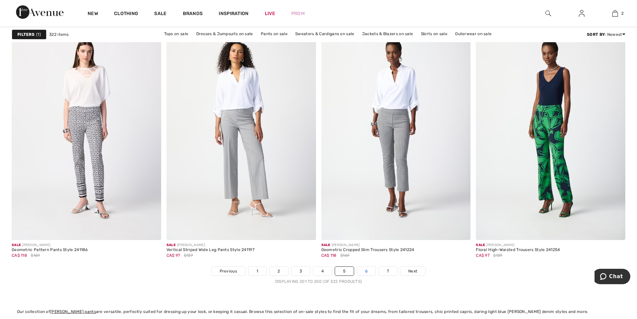
click at [368, 270] on link "6" at bounding box center [366, 270] width 18 height 9
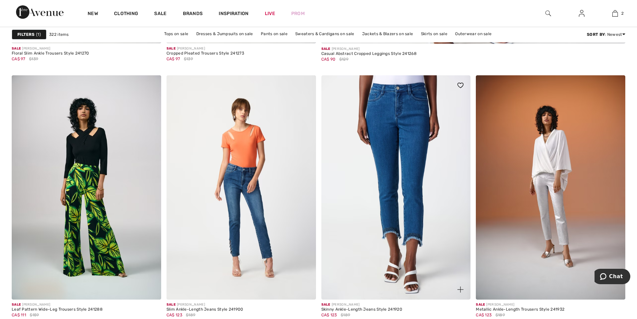
scroll to position [602, 0]
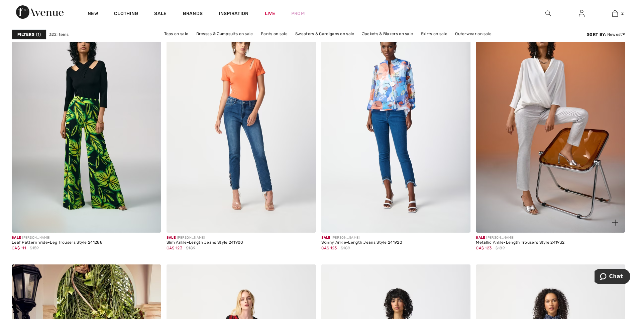
click at [547, 214] on img at bounding box center [550, 120] width 149 height 224
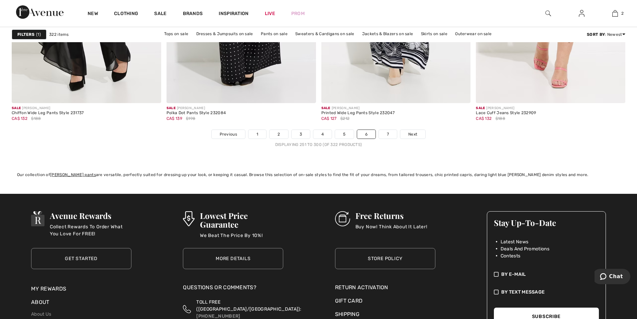
scroll to position [3878, 0]
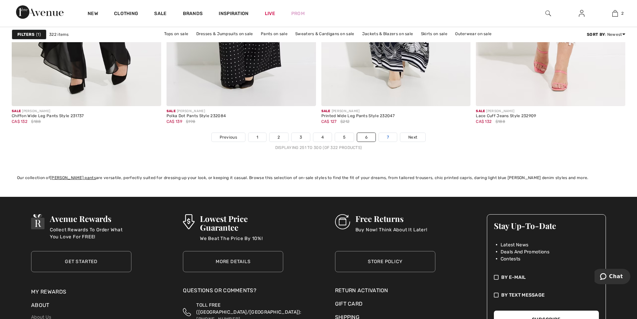
click at [393, 135] on link "7" at bounding box center [388, 137] width 18 height 9
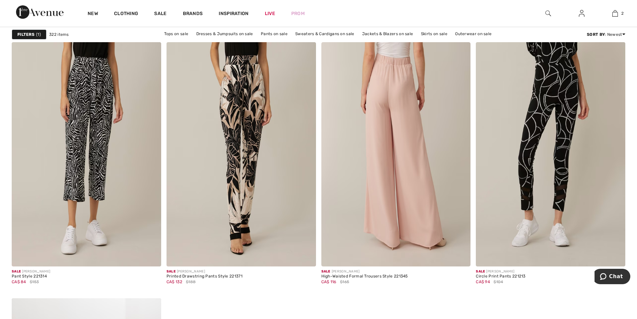
scroll to position [1337, 0]
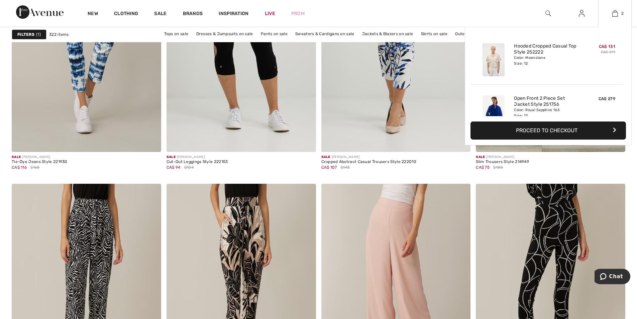
click at [568, 130] on button "Proceed to Checkout" at bounding box center [547, 130] width 155 height 18
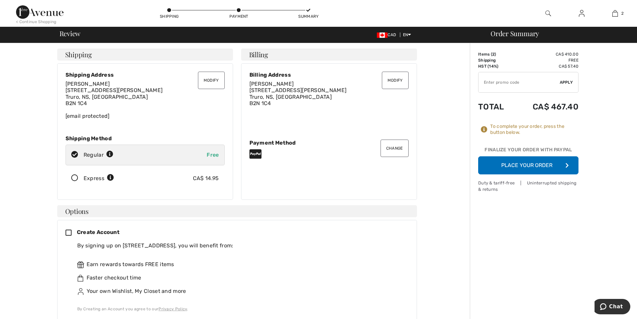
click at [534, 167] on button "Place Your Order" at bounding box center [528, 165] width 100 height 18
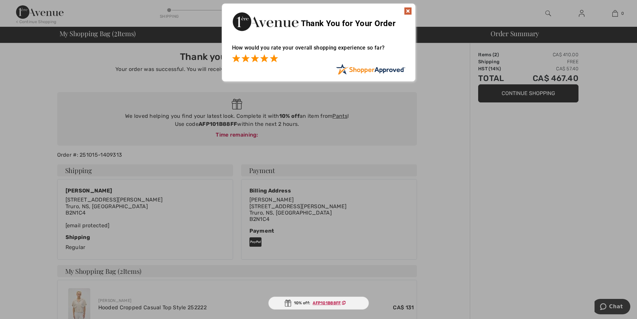
click at [274, 60] on span at bounding box center [274, 58] width 8 height 8
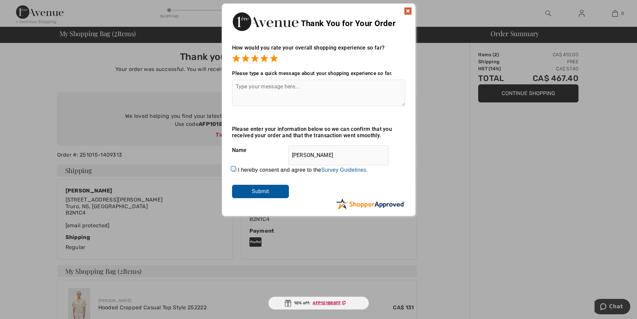
click at [409, 10] on img at bounding box center [408, 11] width 8 height 8
